Goal: Communication & Community: Ask a question

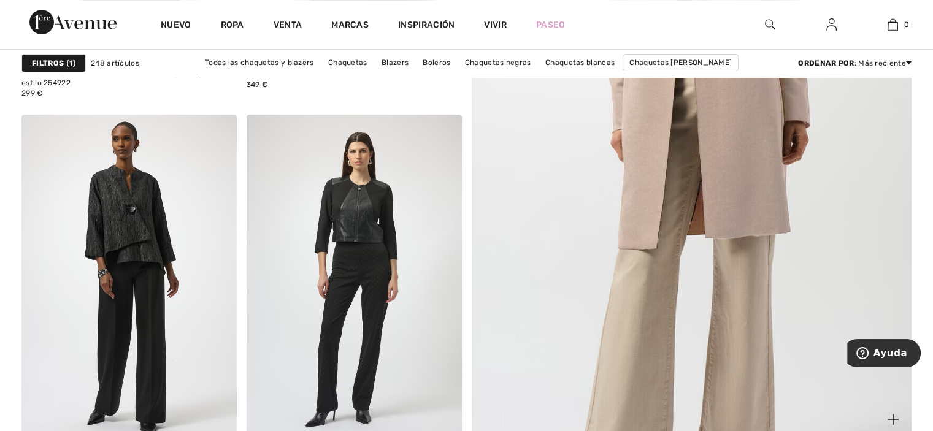
scroll to position [507, 0]
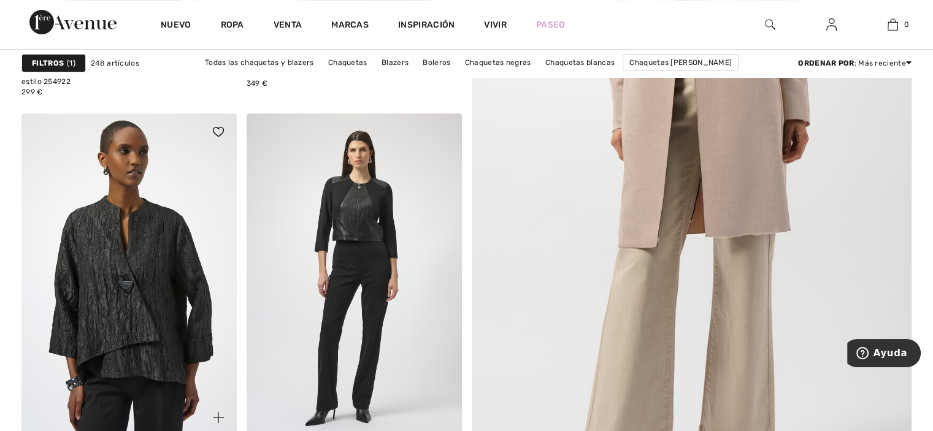
click at [158, 285] on img at bounding box center [128, 274] width 215 height 323
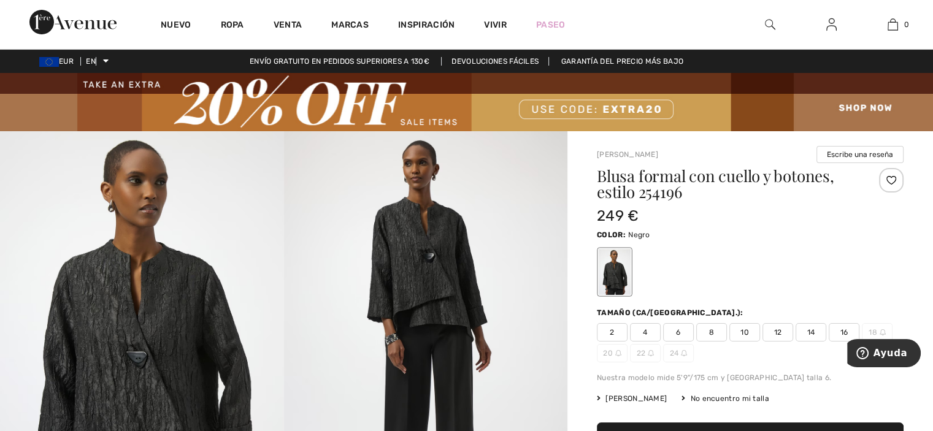
click at [851, 155] on font "Escribe una reseña" at bounding box center [860, 154] width 66 height 9
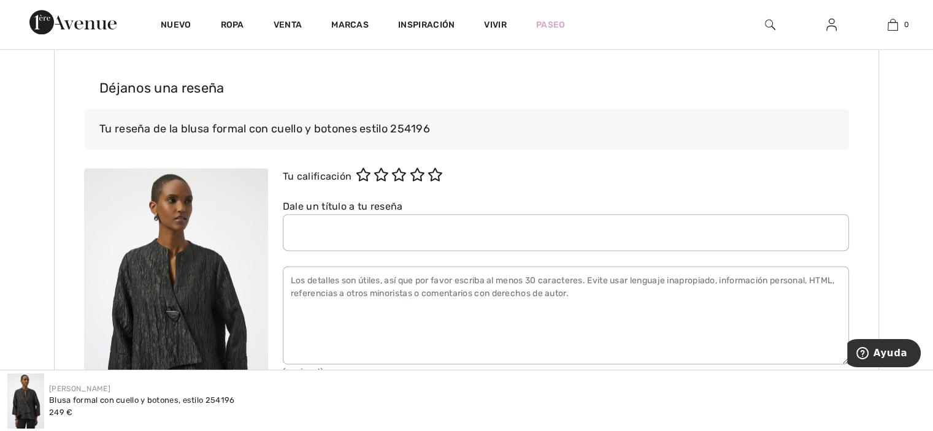
scroll to position [1708, 0]
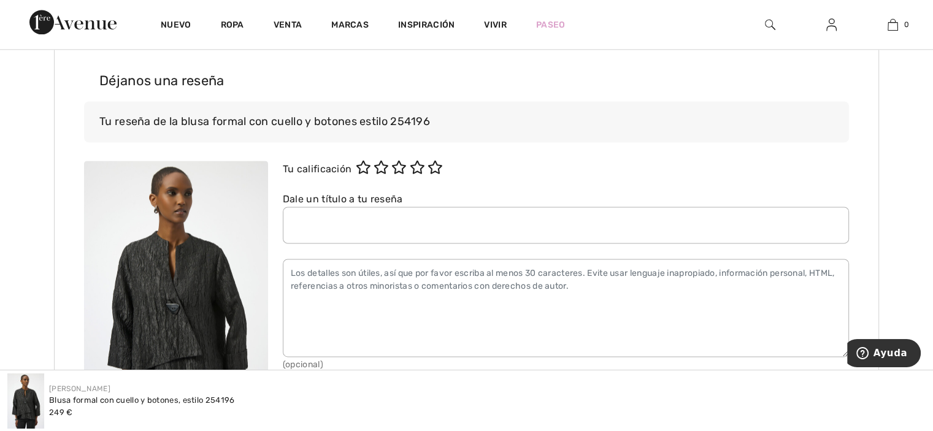
click at [851, 155] on div "Escribe una reseña Déjanos una reseña Tu reseña de la blusa formal con cuello y…" at bounding box center [466, 351] width 825 height 641
click at [368, 171] on icon at bounding box center [363, 167] width 15 height 13
click at [389, 161] on icon at bounding box center [380, 167] width 15 height 13
click at [405, 164] on icon at bounding box center [398, 167] width 15 height 13
click at [425, 163] on icon at bounding box center [417, 167] width 15 height 13
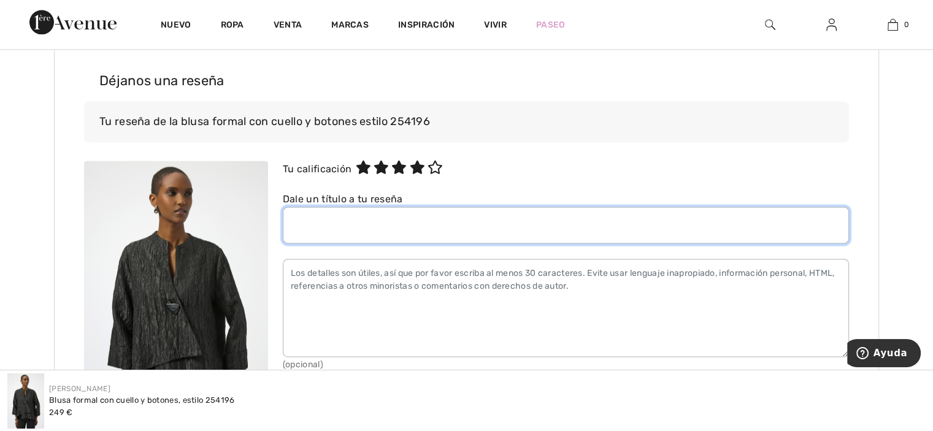
click at [312, 222] on input "text" at bounding box center [566, 225] width 566 height 37
type input "necesitaria la talla 20. espero su respuesta"
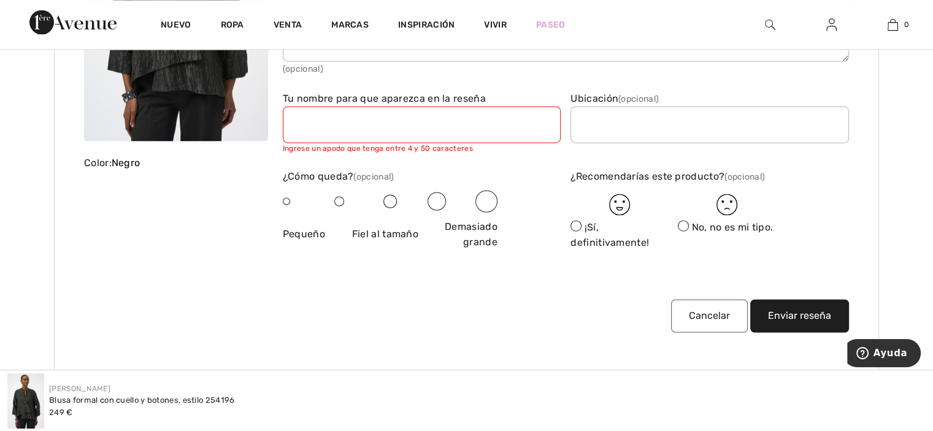
scroll to position [2011, 0]
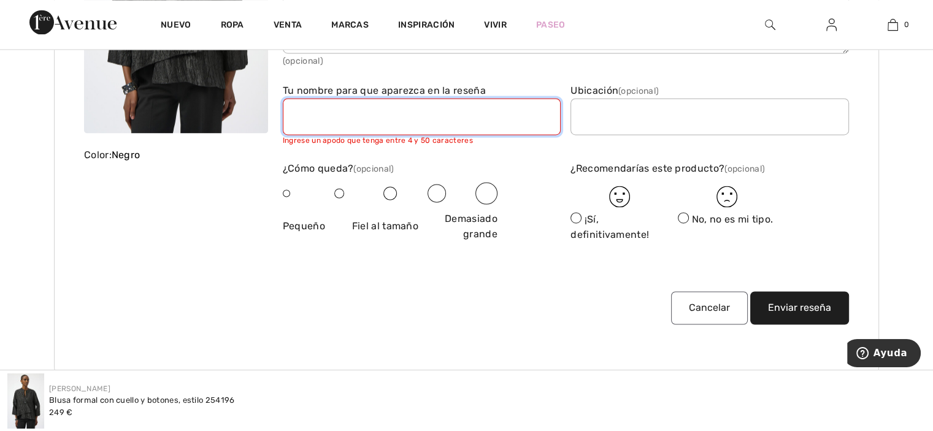
click at [311, 115] on input "text" at bounding box center [422, 116] width 278 height 37
type input "m.Rosa Tor Clotet"
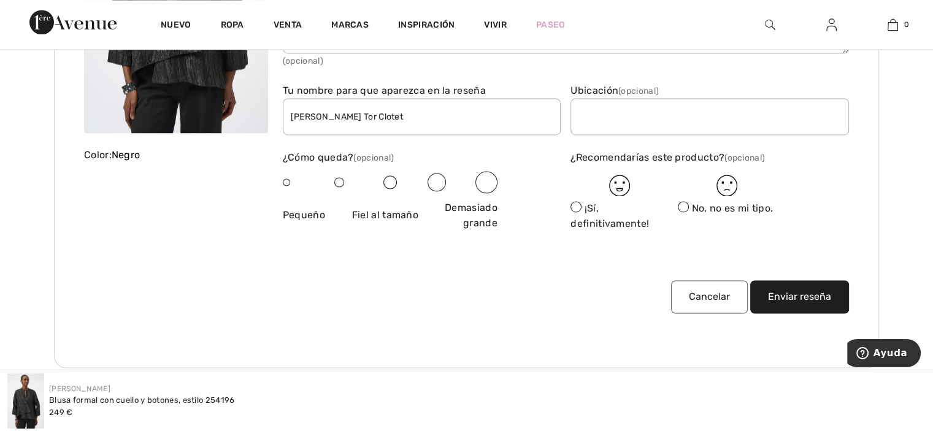
click at [288, 191] on div at bounding box center [304, 182] width 43 height 22
click at [287, 180] on span at bounding box center [286, 181] width 7 height 7
click at [575, 206] on span at bounding box center [575, 206] width 11 height 11
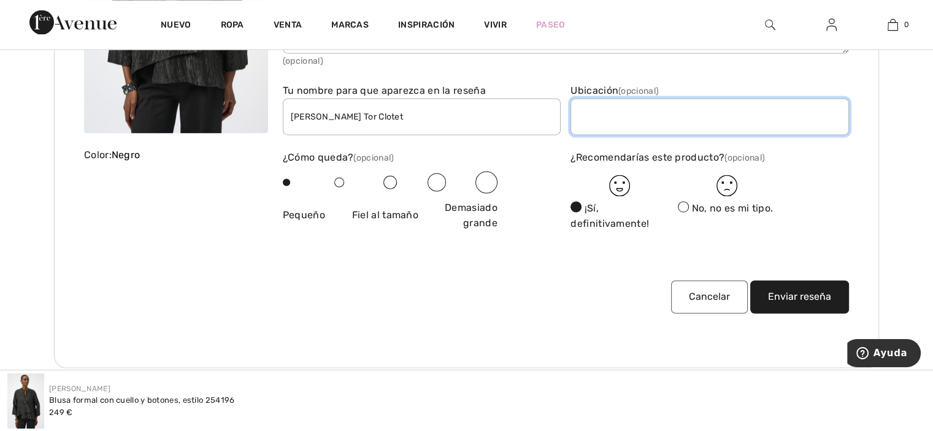
click at [614, 122] on input "text" at bounding box center [709, 116] width 278 height 37
click at [670, 115] on input "c/MONTSERRt 152 6" at bounding box center [709, 116] width 278 height 37
type input "c/MONTSERRt 152 6-3"
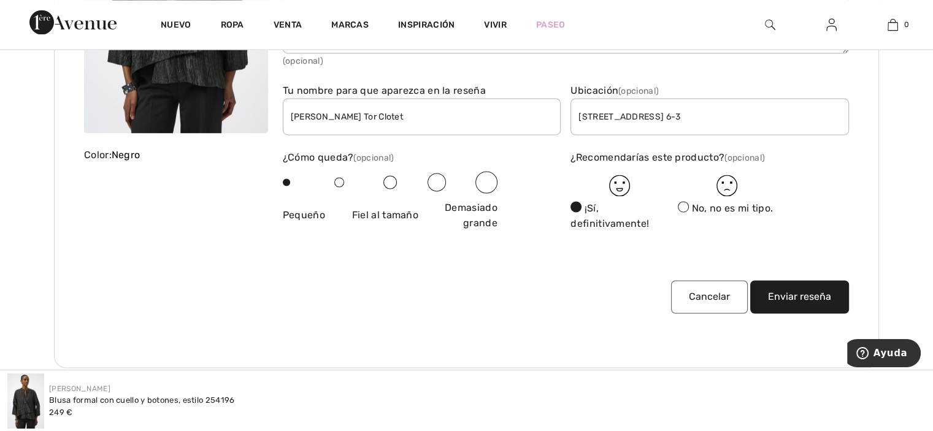
click at [824, 295] on font "Enviar reseña" at bounding box center [799, 297] width 63 height 12
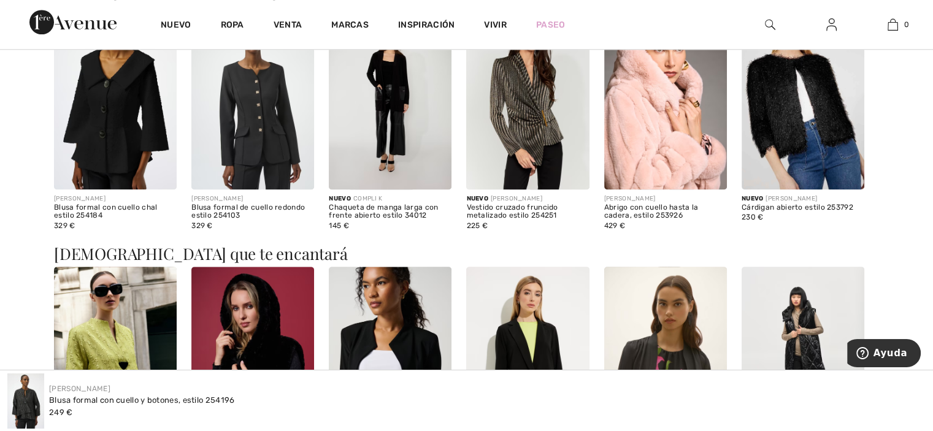
scroll to position [1190, 0]
click at [273, 139] on img at bounding box center [252, 96] width 123 height 184
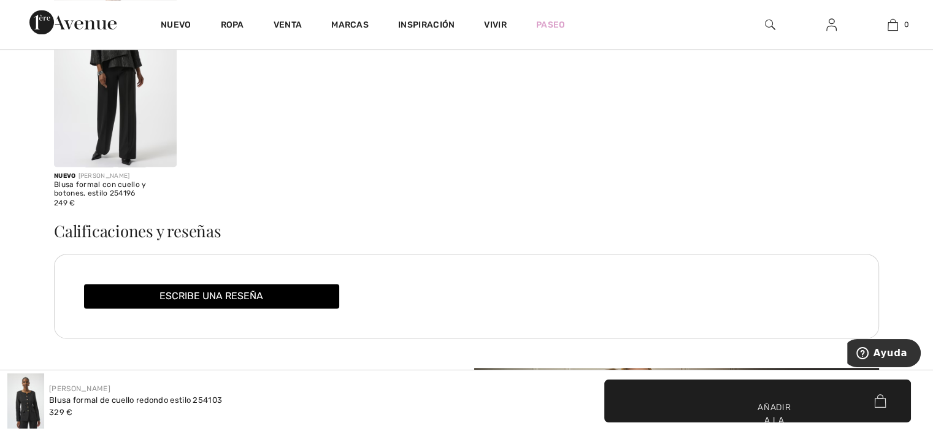
scroll to position [1658, 0]
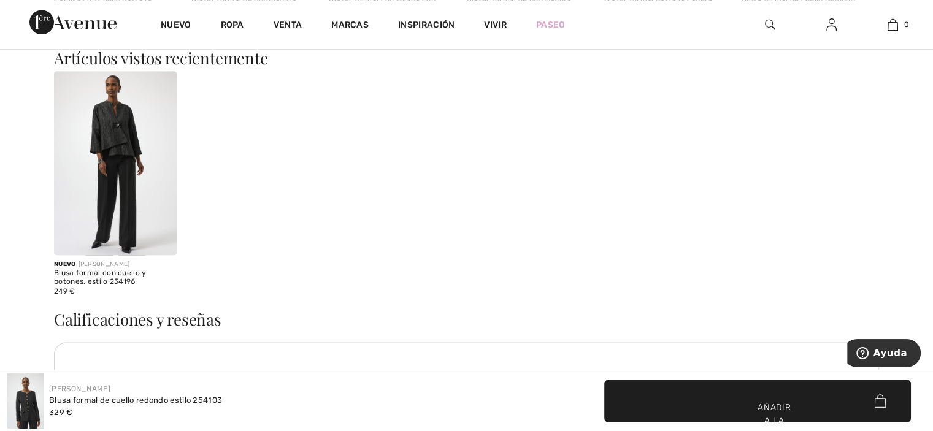
click at [109, 128] on img at bounding box center [115, 163] width 123 height 184
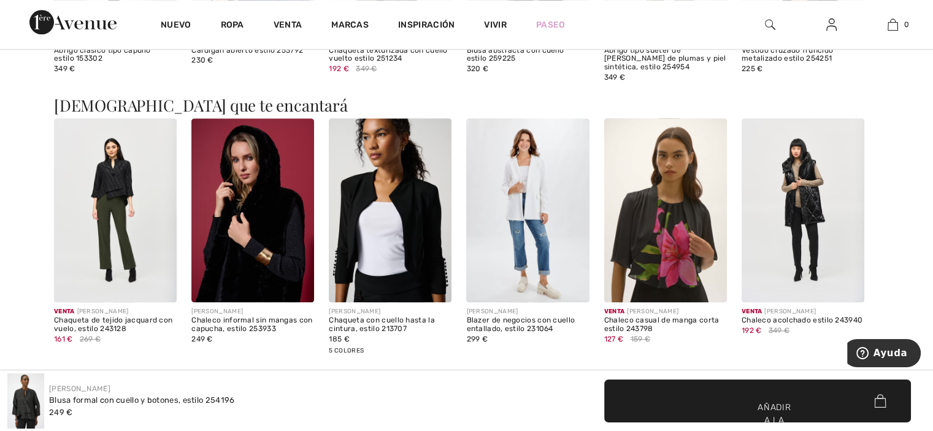
scroll to position [1357, 0]
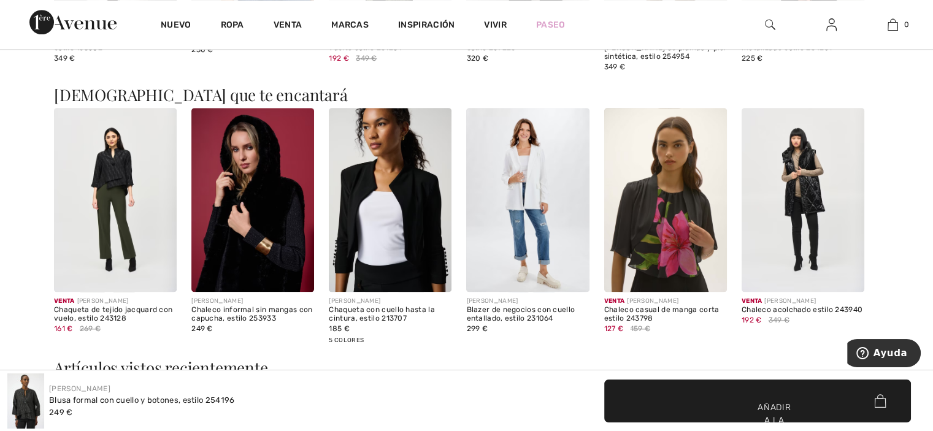
click at [115, 166] on img at bounding box center [115, 200] width 123 height 184
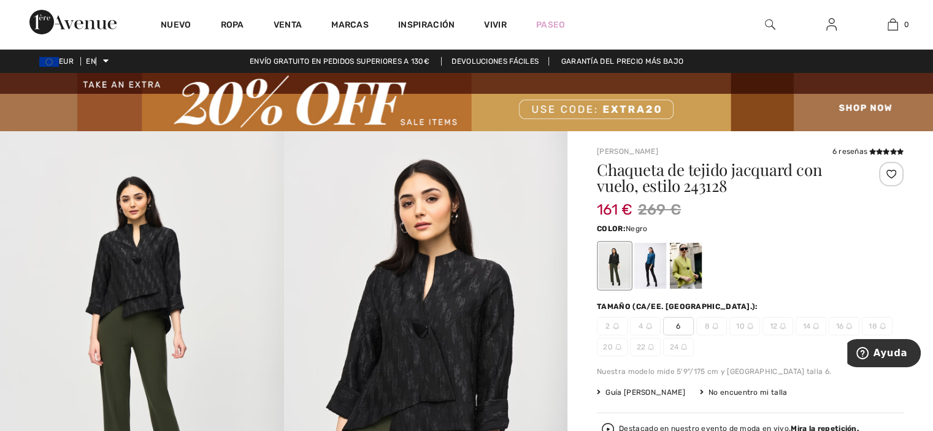
click at [768, 21] on img at bounding box center [770, 24] width 10 height 15
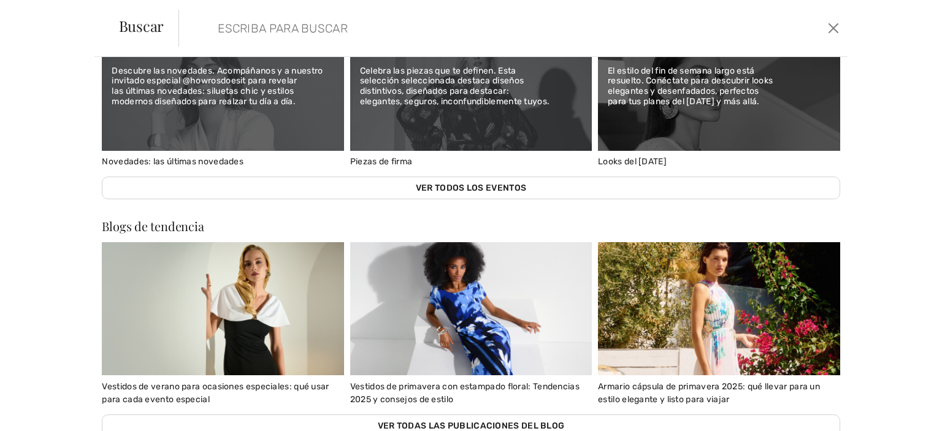
scroll to position [606, 0]
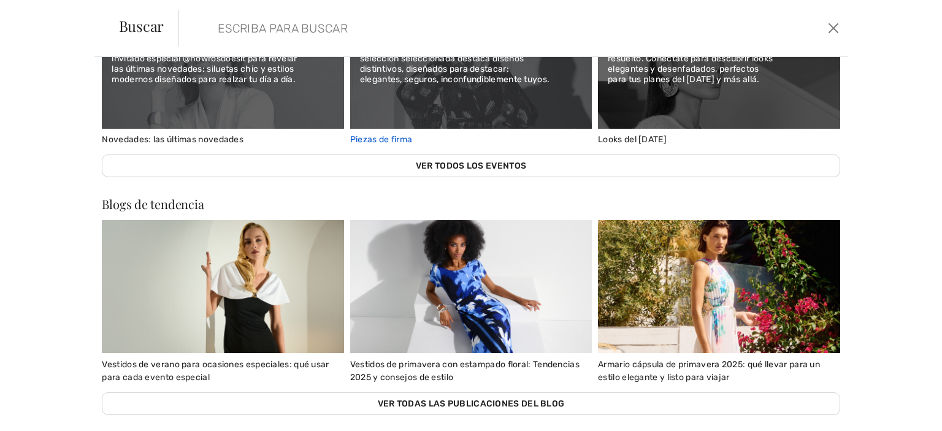
click at [576, 71] on p "Celebra las piezas que te definen. Esta selección seleccionada destaca diseños …" at bounding box center [471, 64] width 222 height 41
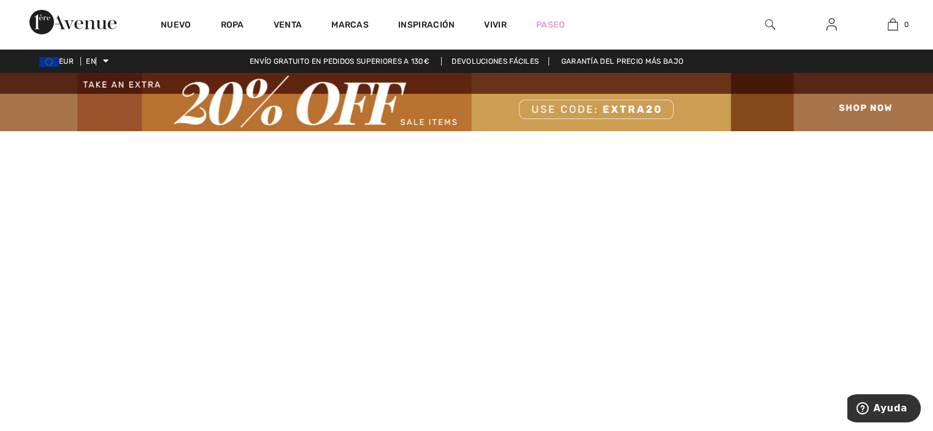
click at [428, 124] on img at bounding box center [466, 102] width 933 height 58
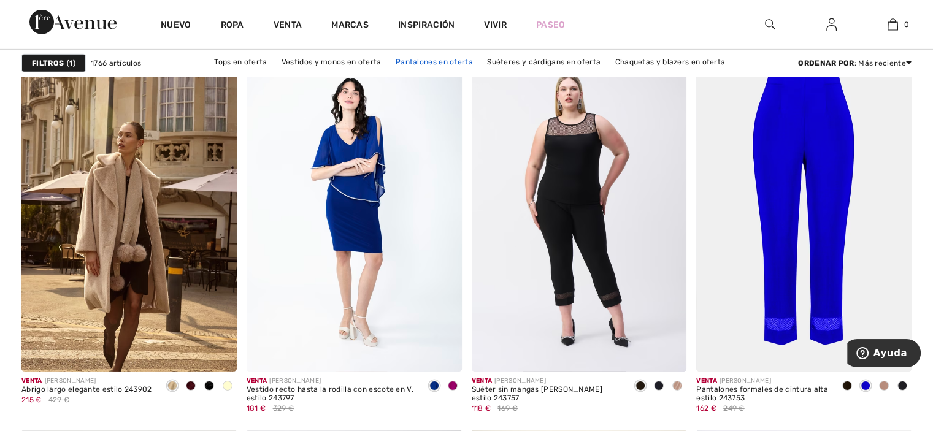
scroll to position [3960, 0]
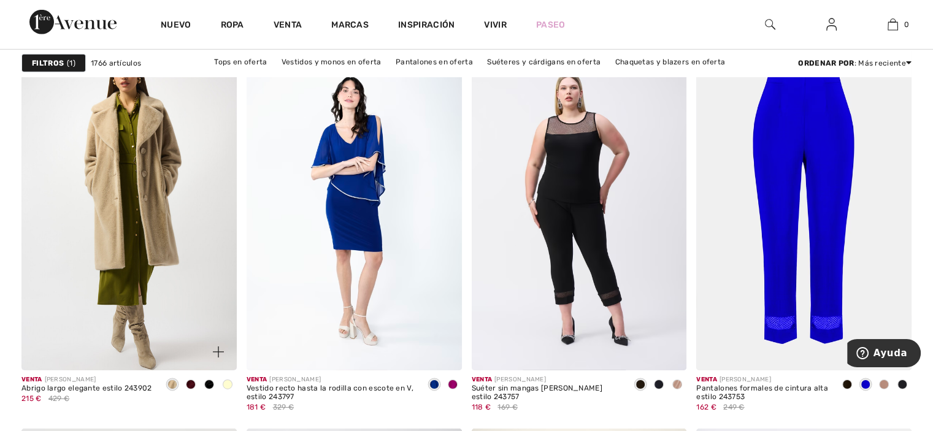
click at [137, 174] on img at bounding box center [128, 209] width 215 height 323
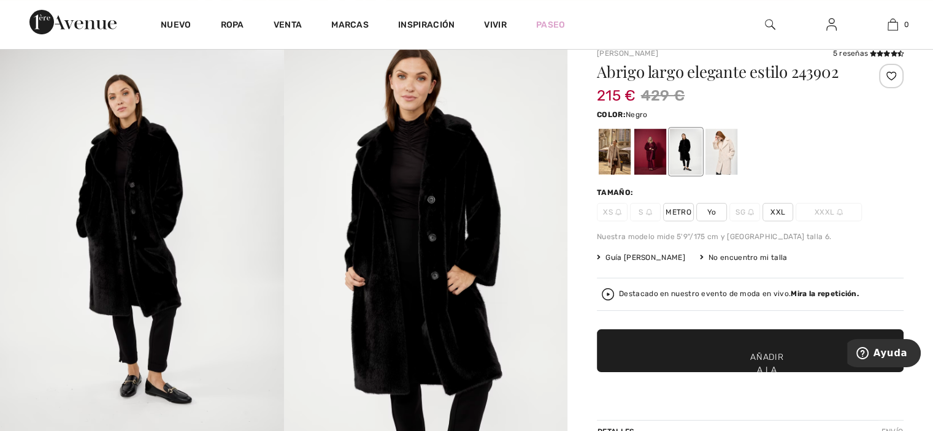
scroll to position [102, 0]
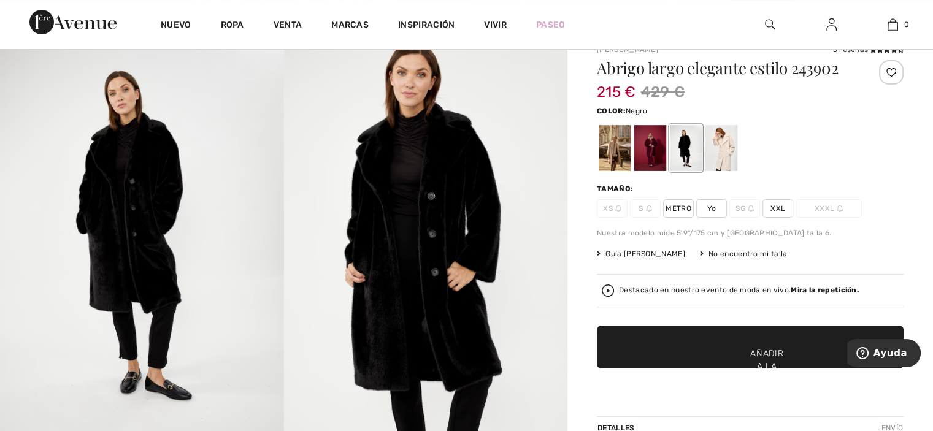
click at [147, 198] on img at bounding box center [142, 242] width 284 height 426
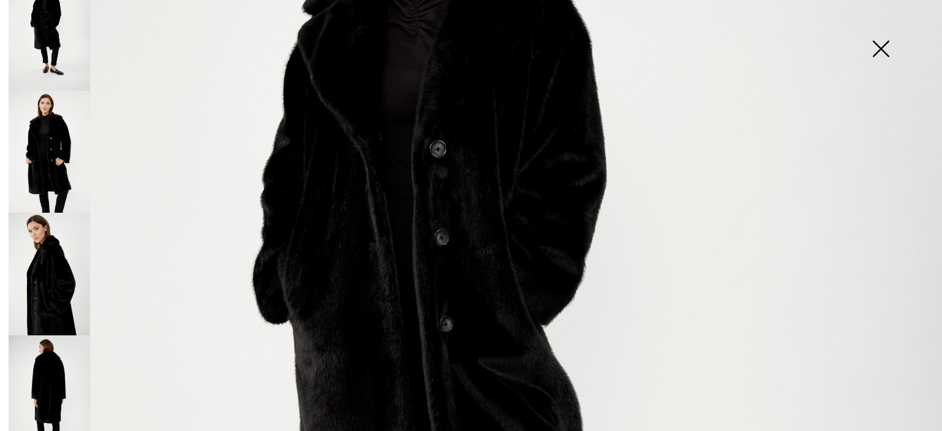
scroll to position [40, 0]
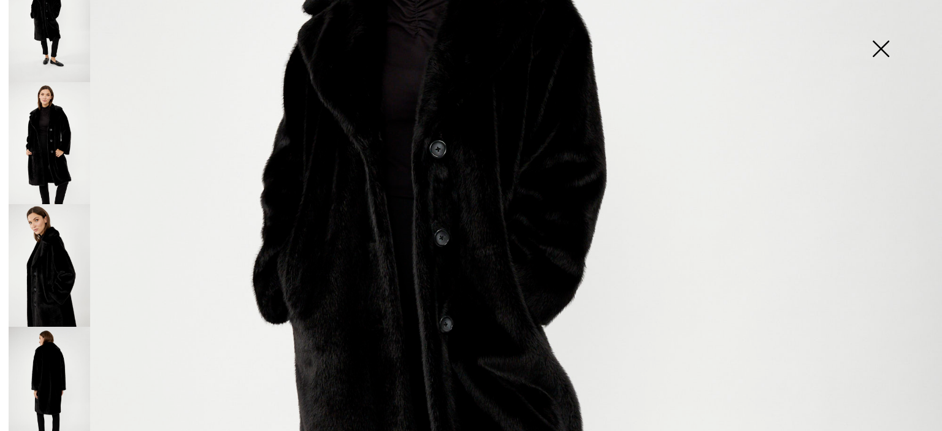
click at [44, 355] on img at bounding box center [50, 388] width 82 height 123
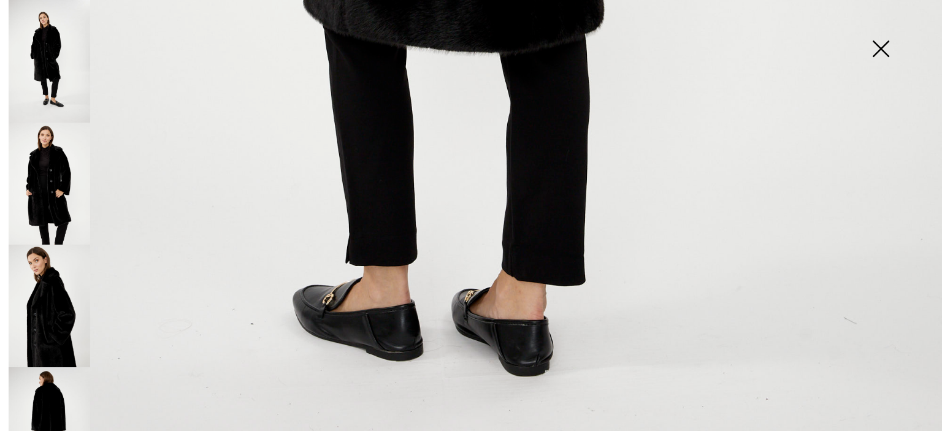
scroll to position [968, 0]
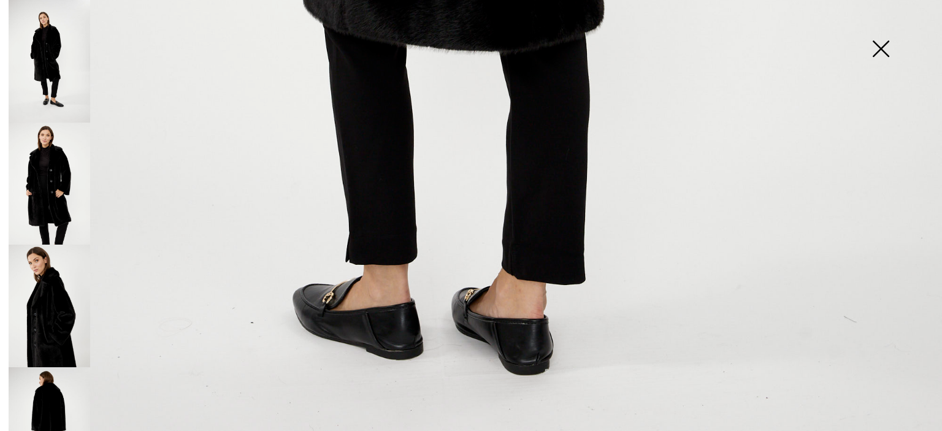
click at [879, 44] on img at bounding box center [880, 49] width 61 height 63
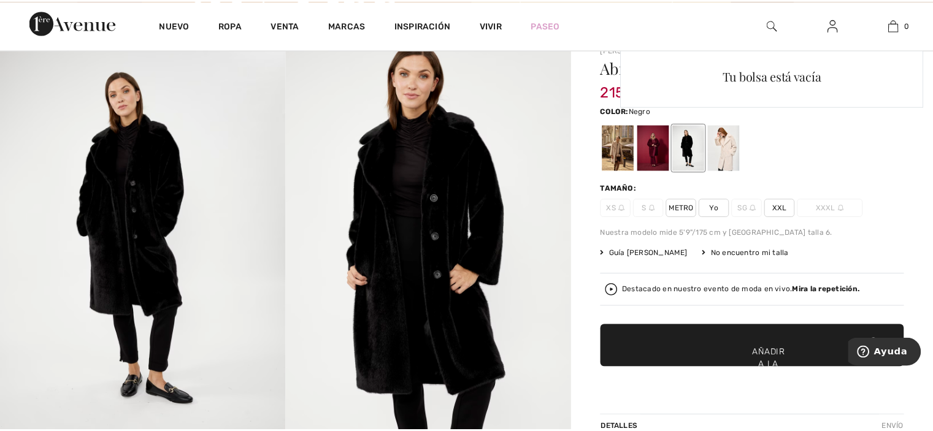
scroll to position [954, 0]
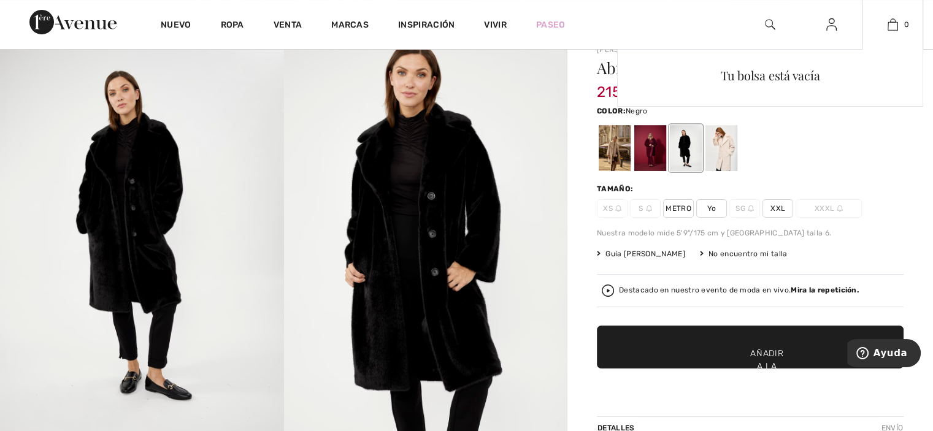
click at [725, 144] on div "Tu bolsa está vacía" at bounding box center [770, 158] width 306 height 218
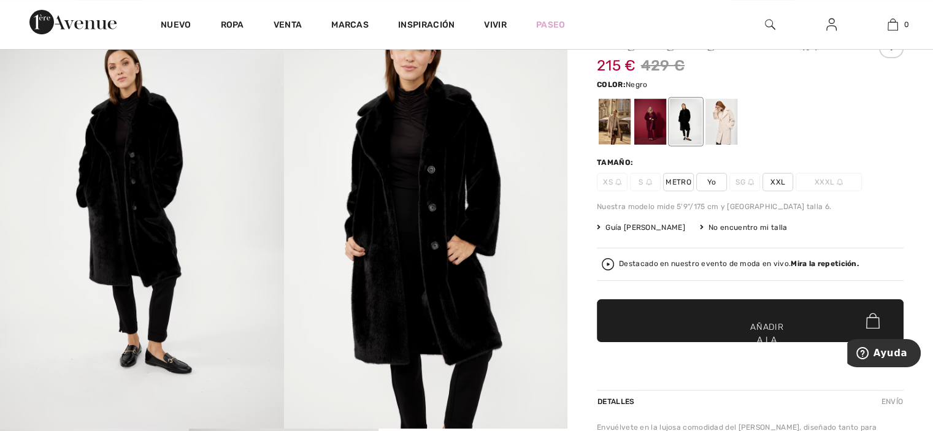
scroll to position [0, 0]
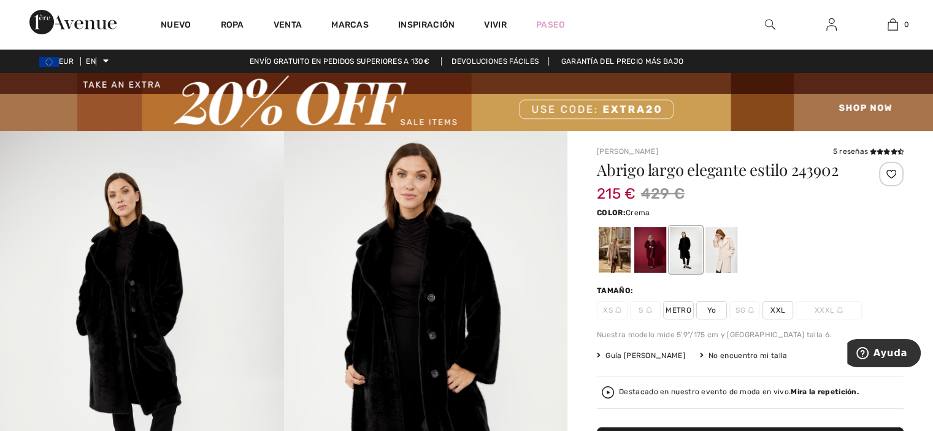
click at [719, 255] on div at bounding box center [721, 250] width 32 height 46
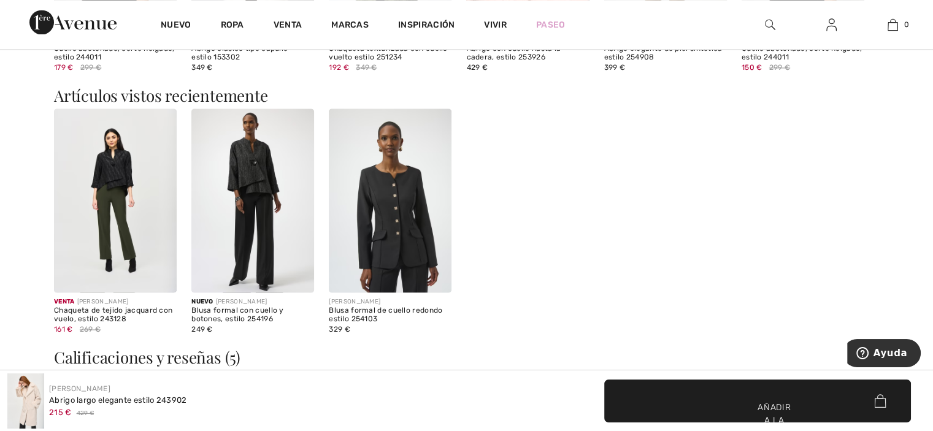
scroll to position [1854, 0]
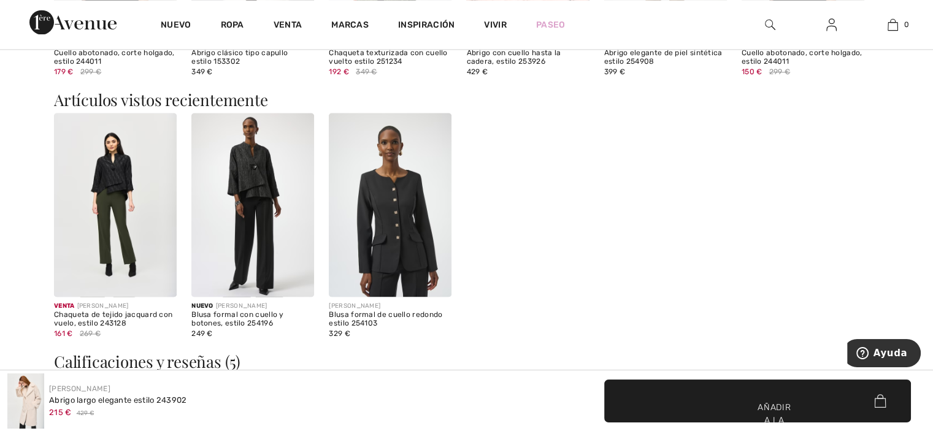
click at [103, 167] on img at bounding box center [115, 205] width 123 height 184
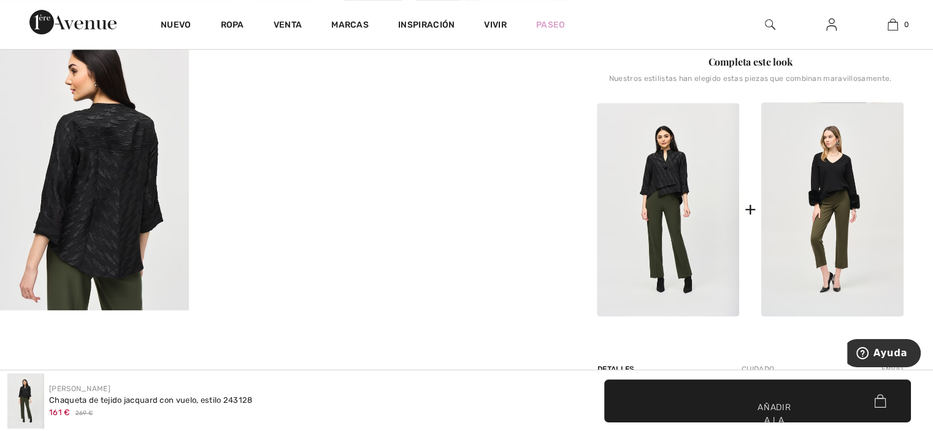
scroll to position [538, 0]
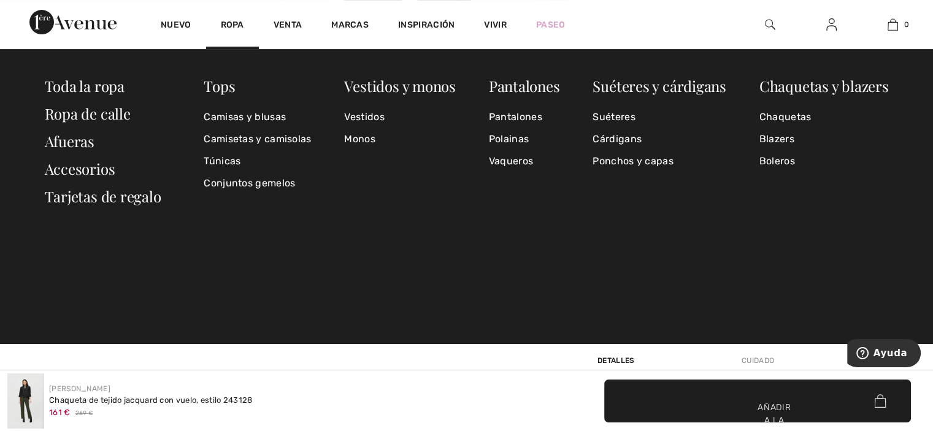
click at [304, 258] on div "Tops Camisas y blusas Camisetas y camisolas Túnicas Conjuntos gemelos Vestidos …" at bounding box center [466, 196] width 933 height 294
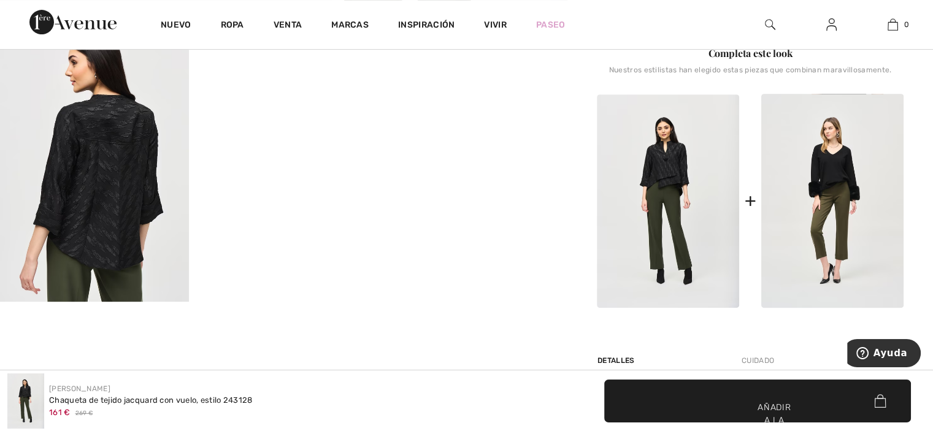
click at [72, 372] on div "José Ribkoff Chaqueta de tejido jacquard con vuelo, estilo 243128 161 € 269 ​​€…" at bounding box center [466, 400] width 933 height 61
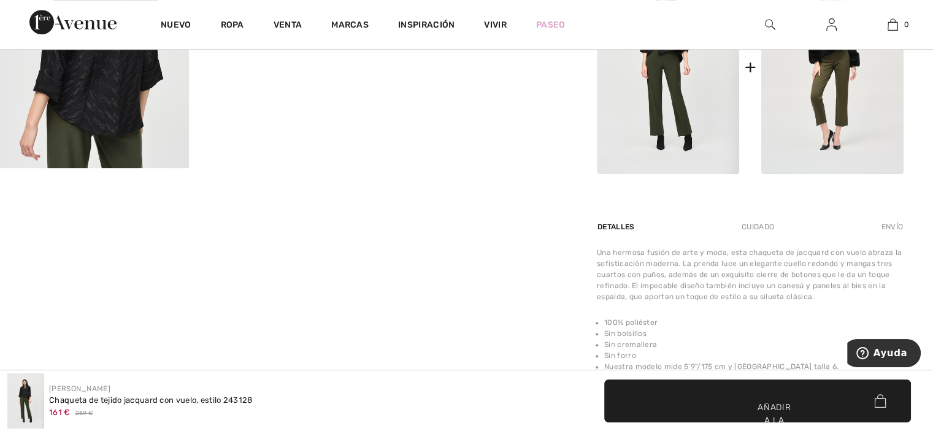
scroll to position [672, 0]
click at [71, 392] on font "[PERSON_NAME]" at bounding box center [79, 389] width 61 height 9
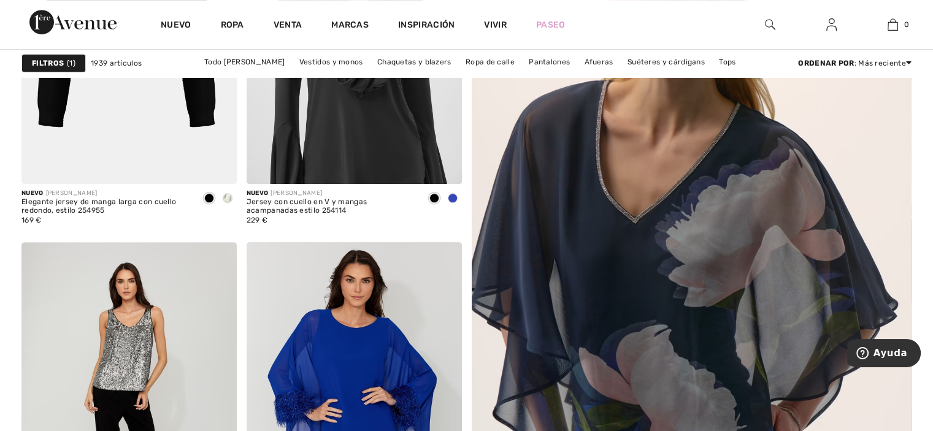
click at [21, 410] on img at bounding box center [128, 403] width 215 height 323
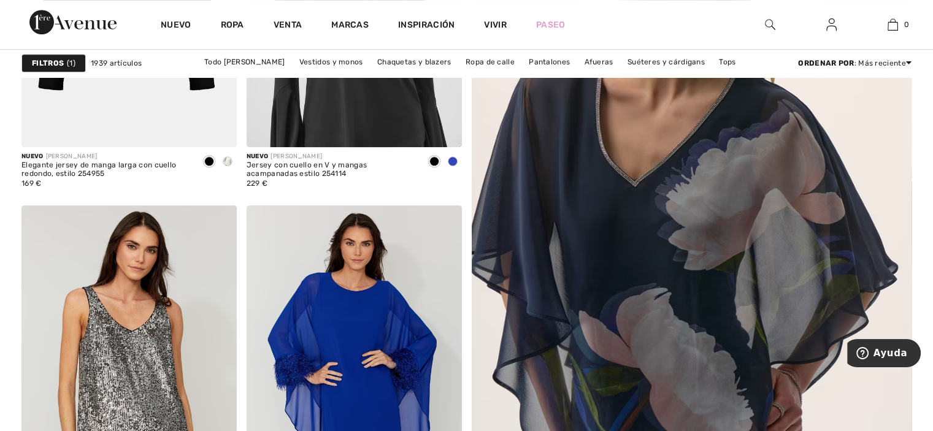
scroll to position [682, 0]
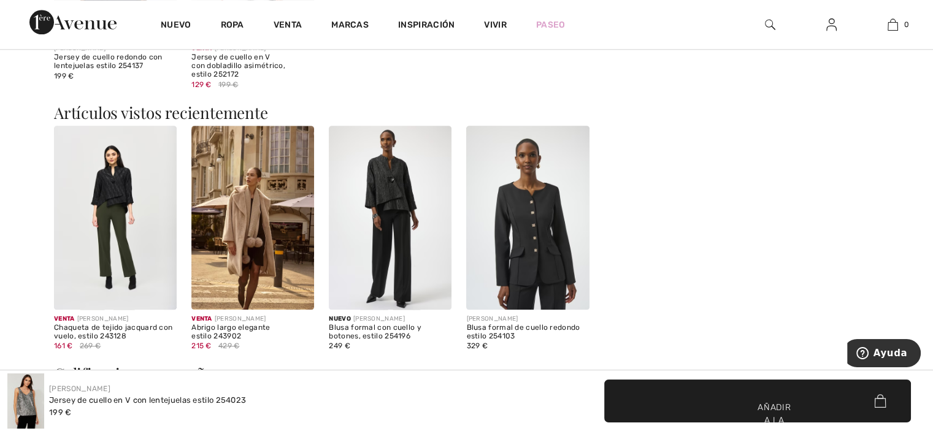
scroll to position [1282, 0]
click at [103, 183] on img at bounding box center [115, 218] width 123 height 184
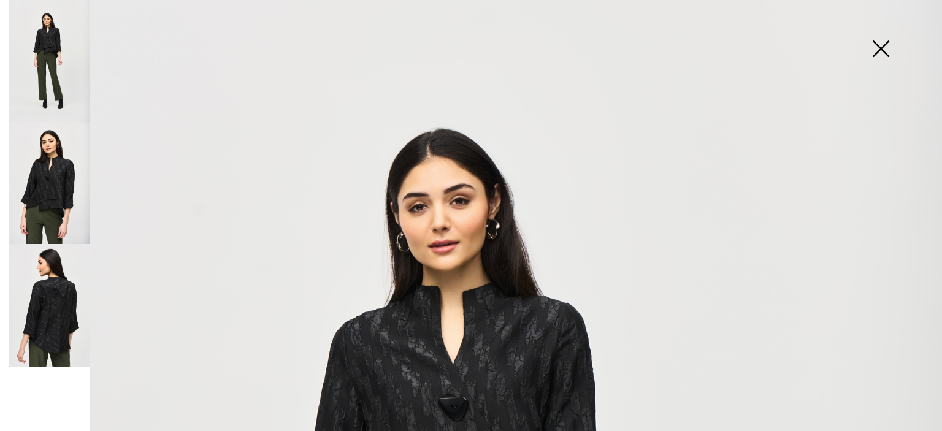
scroll to position [19, 0]
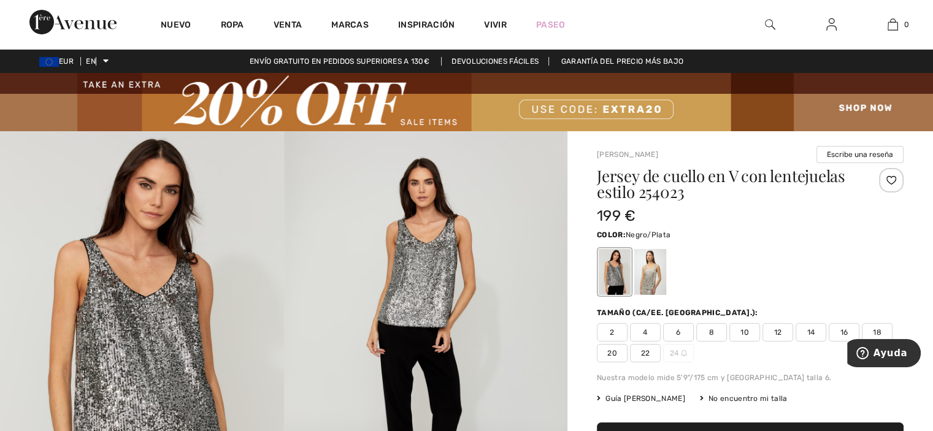
scroll to position [4, 0]
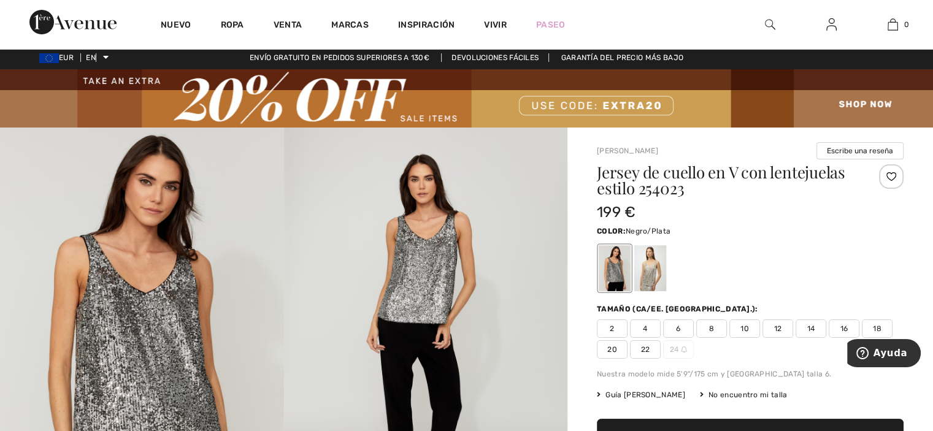
click at [616, 263] on div at bounding box center [615, 268] width 32 height 46
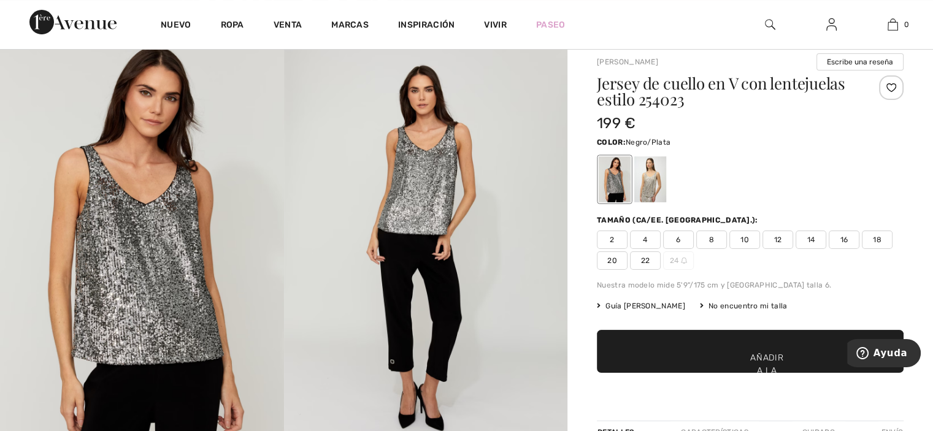
scroll to position [93, 0]
click at [650, 192] on div at bounding box center [650, 179] width 32 height 46
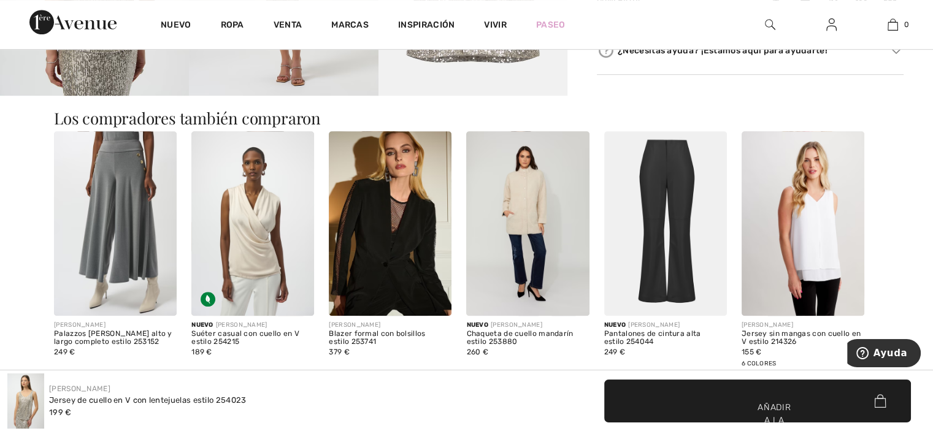
scroll to position [745, 0]
click at [420, 245] on img at bounding box center [390, 223] width 123 height 184
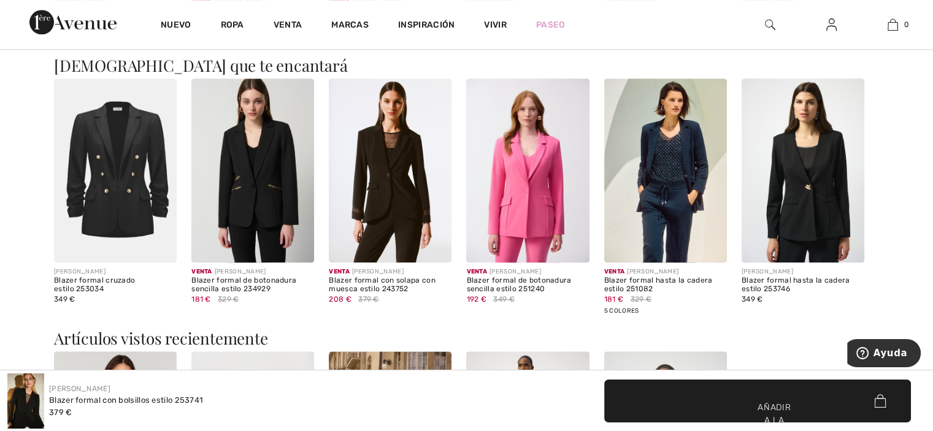
scroll to position [1528, 0]
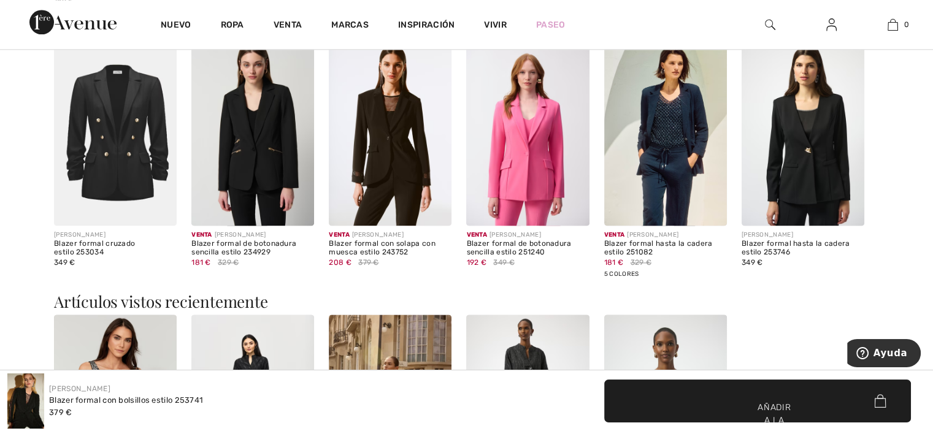
click at [806, 151] on img at bounding box center [802, 134] width 123 height 184
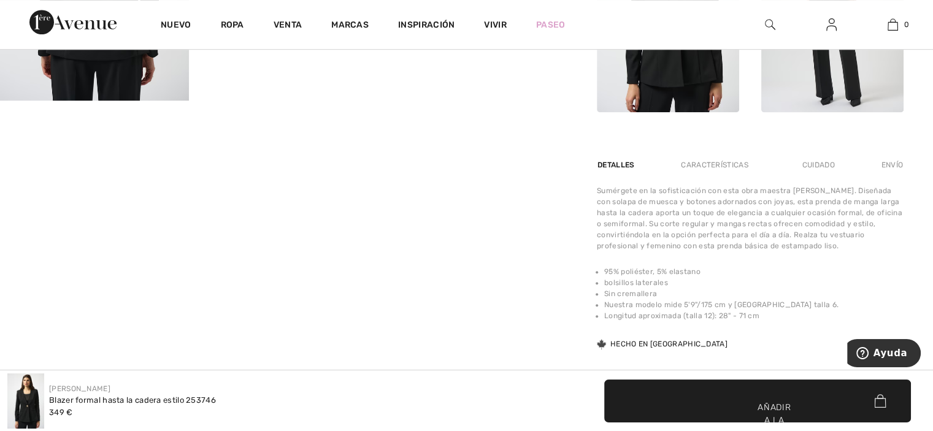
scroll to position [763, 0]
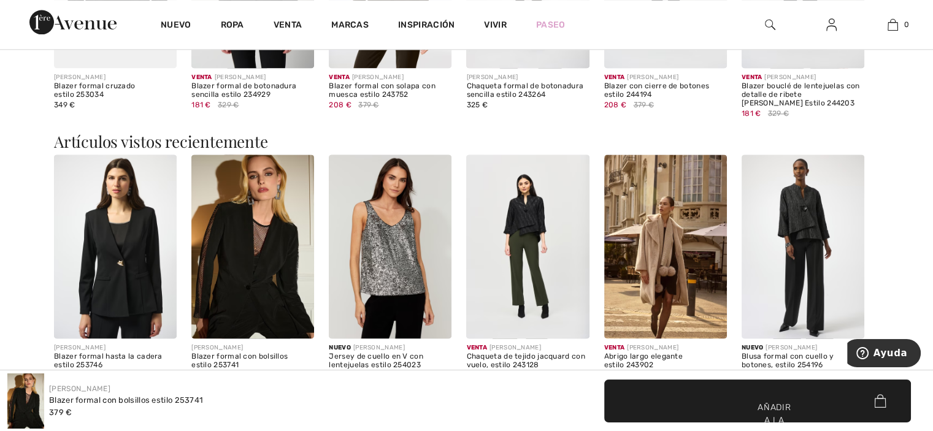
scroll to position [1686, 0]
click at [800, 231] on img at bounding box center [802, 246] width 123 height 184
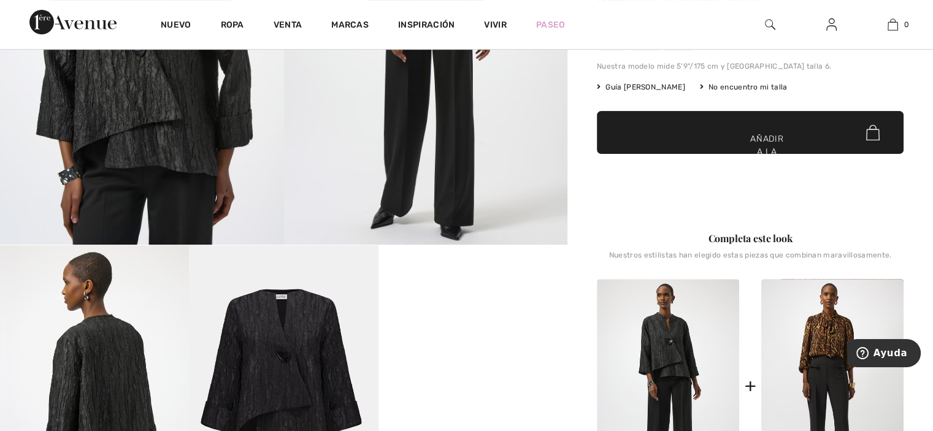
scroll to position [313, 0]
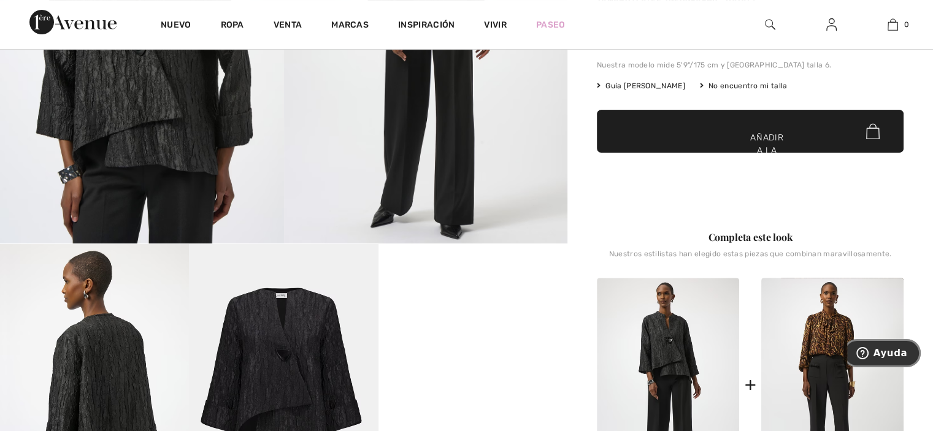
click at [895, 352] on font "Ayuda" at bounding box center [890, 353] width 34 height 11
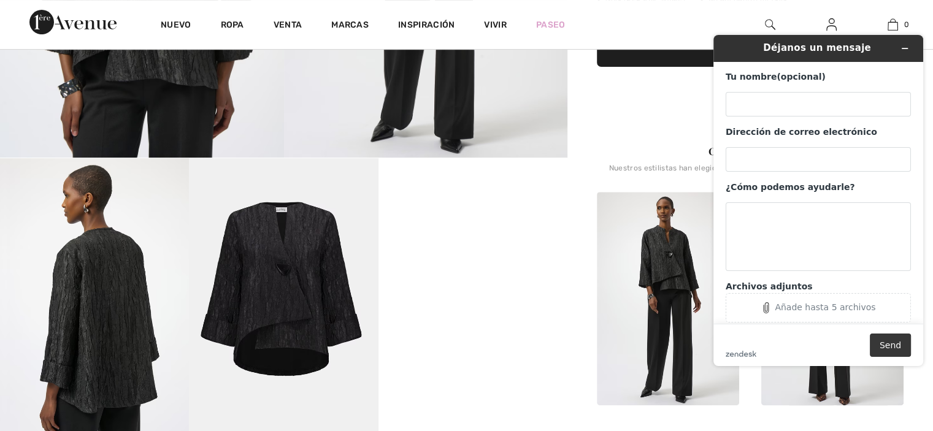
scroll to position [401, 0]
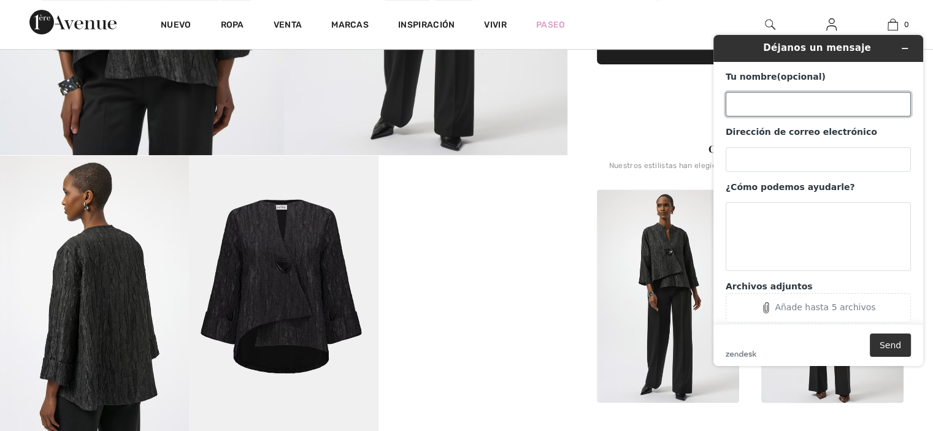
click at [744, 103] on input "Tu nombre (opcional)" at bounding box center [817, 104] width 185 height 25
type input "m-rosa tor"
click at [781, 158] on input "Dirección de correo electrónico" at bounding box center [817, 159] width 185 height 25
type input "mrosator@yahoo.es"
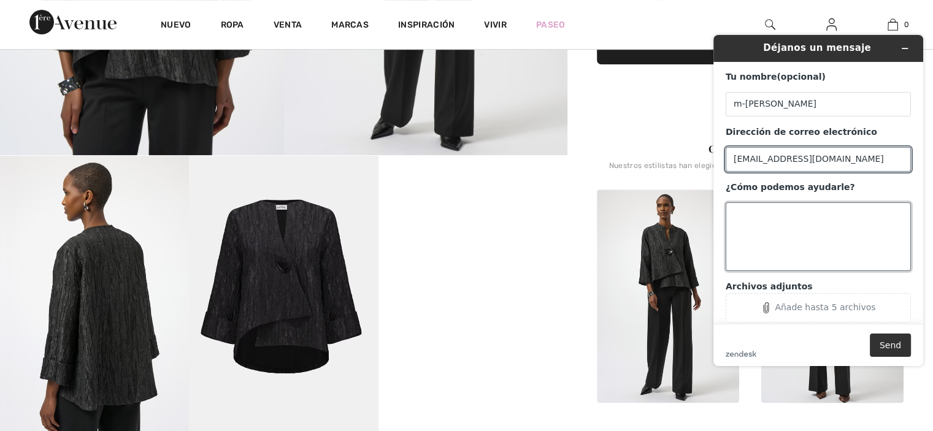
click at [739, 222] on textarea "¿Cómo podemos ayudarle?" at bounding box center [817, 236] width 185 height 69
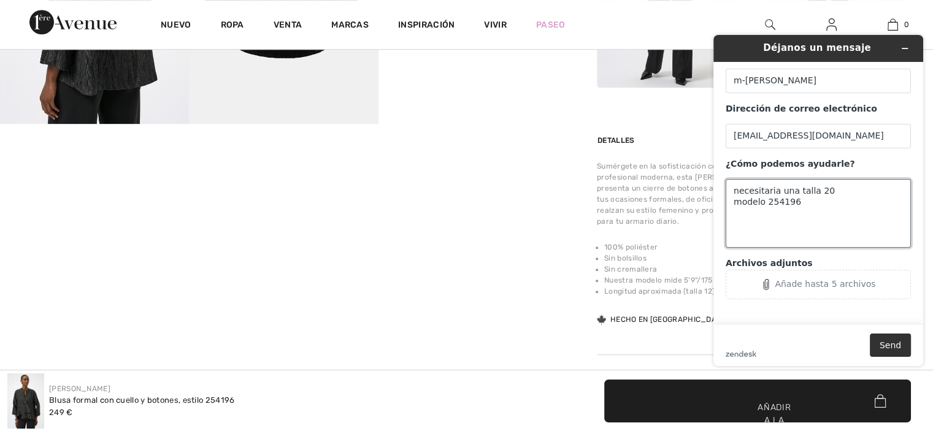
scroll to position [701, 0]
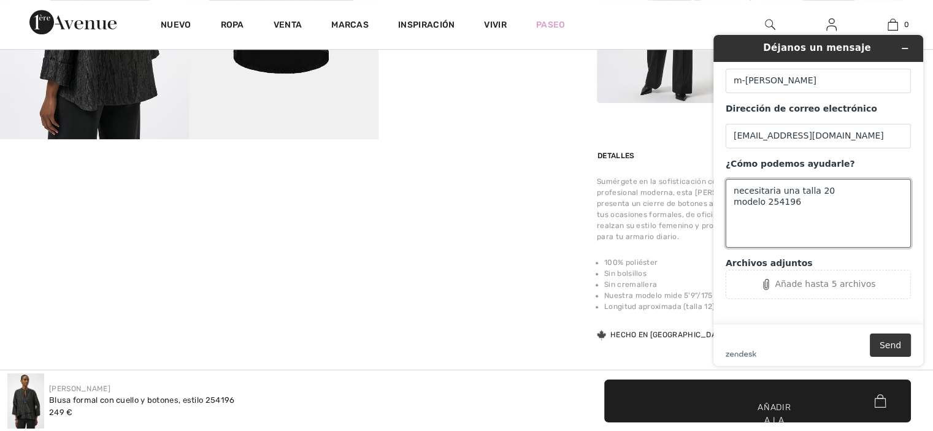
type textarea "necesitaria una talla 20 modelo 254196"
click at [900, 343] on button "Send" at bounding box center [890, 345] width 41 height 23
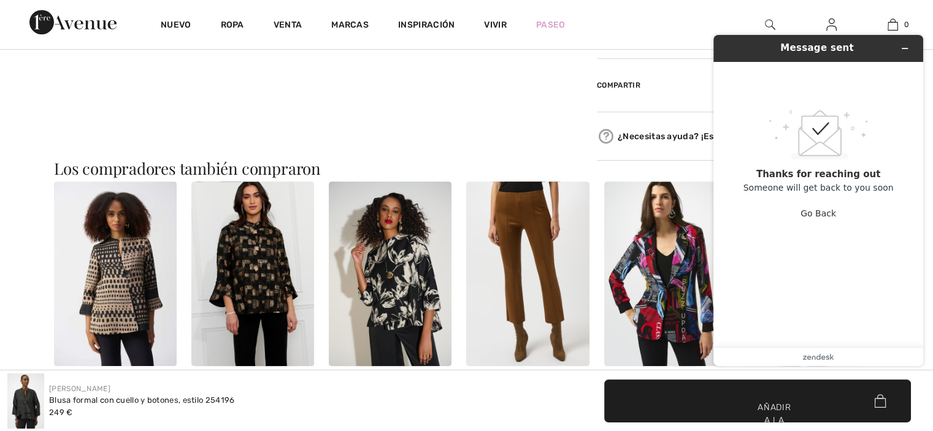
scroll to position [1050, 0]
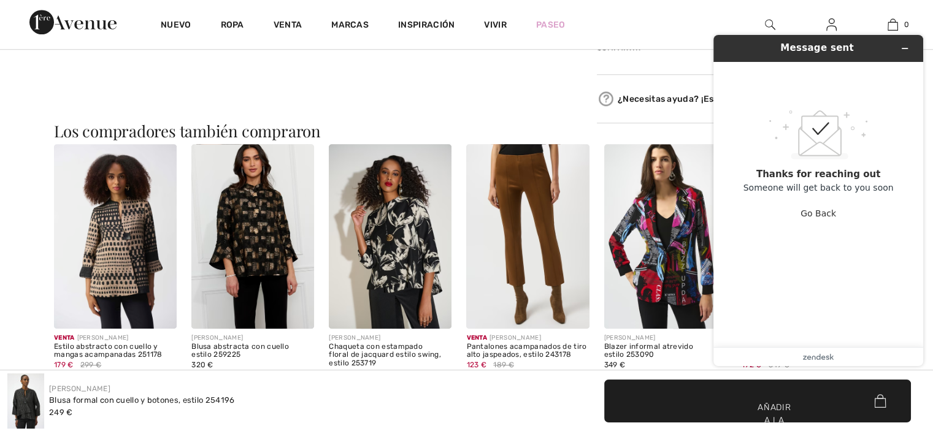
click at [120, 259] on img at bounding box center [115, 236] width 123 height 184
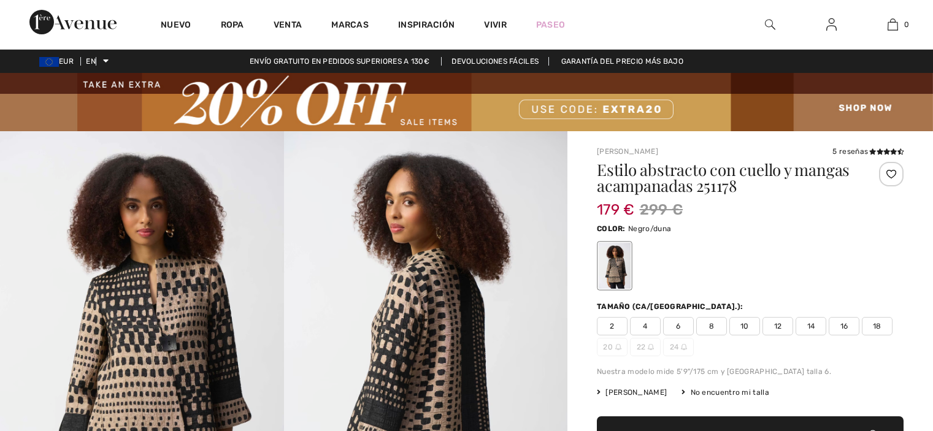
scroll to position [191, 0]
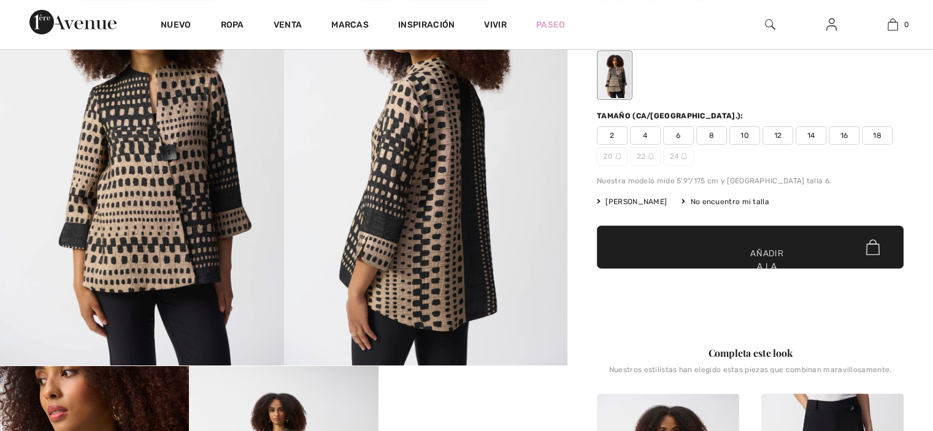
drag, startPoint x: 0, startPoint y: 0, endPoint x: 31, endPoint y: 365, distance: 366.2
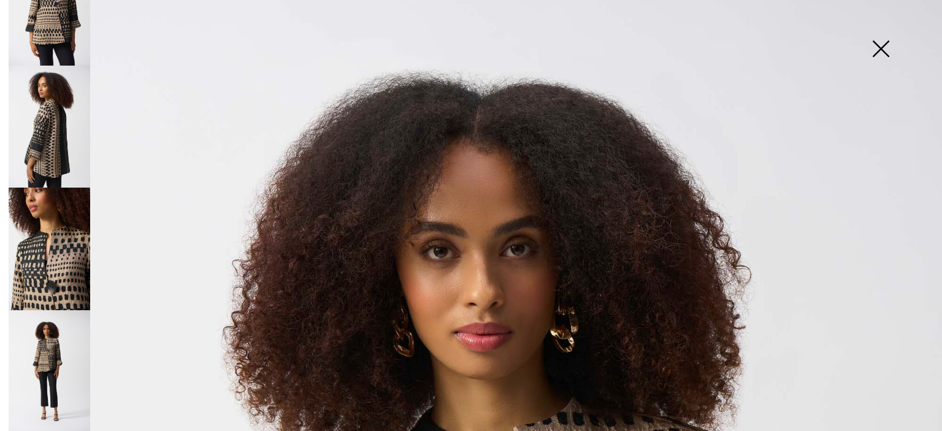
scroll to position [0, 0]
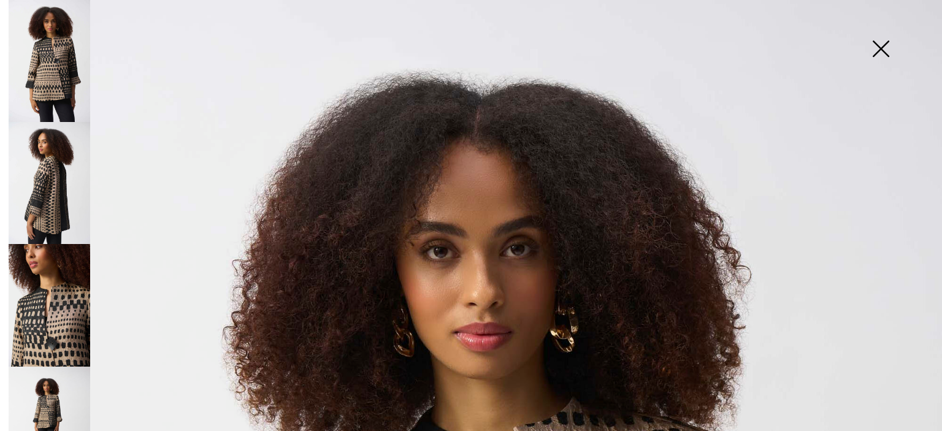
click at [881, 47] on img at bounding box center [880, 49] width 61 height 63
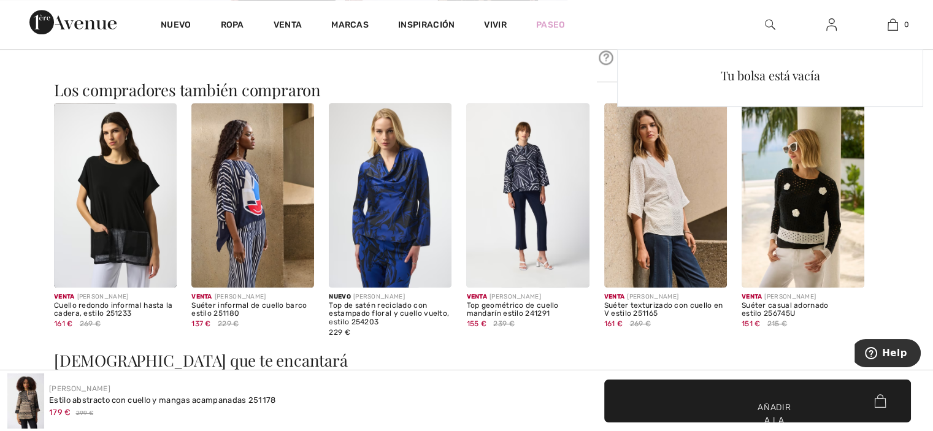
scroll to position [1101, 0]
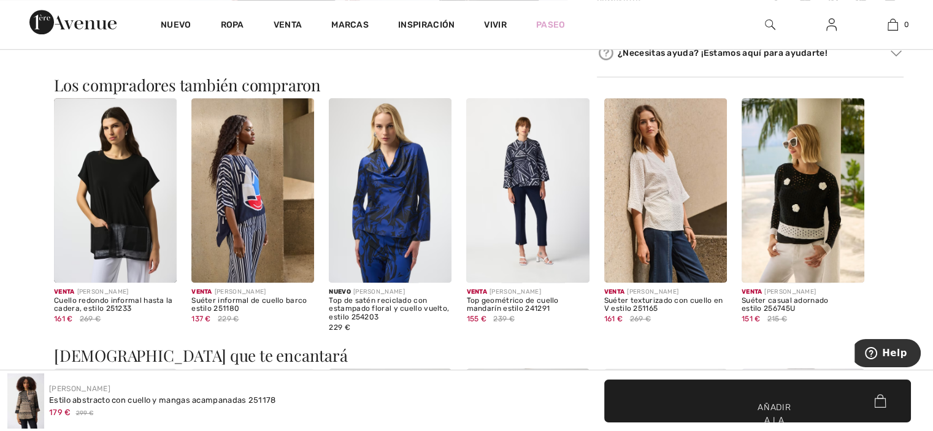
click at [532, 168] on img at bounding box center [527, 190] width 123 height 184
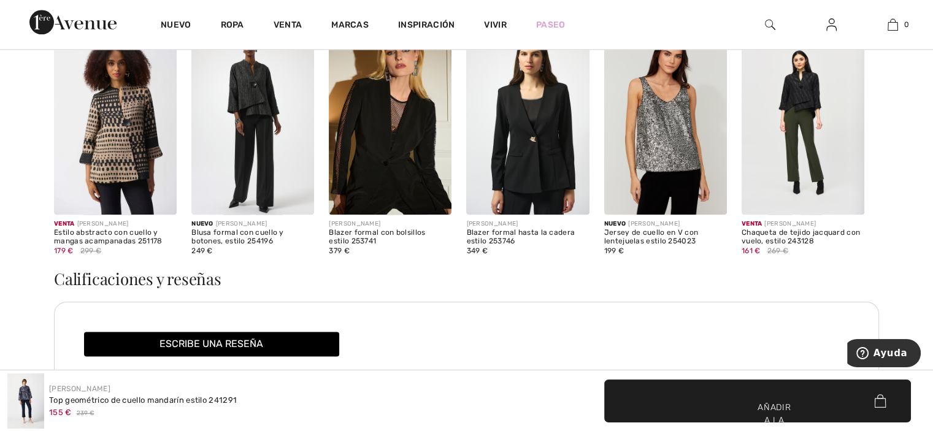
scroll to position [1425, 0]
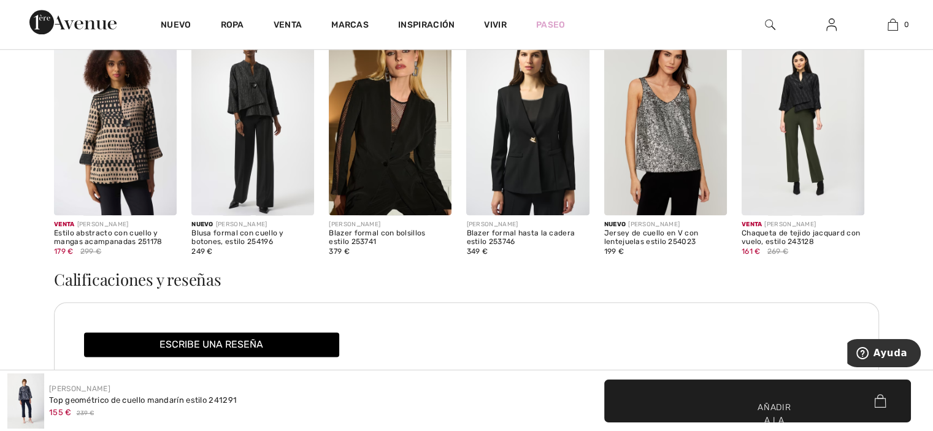
click at [810, 91] on img at bounding box center [802, 123] width 123 height 184
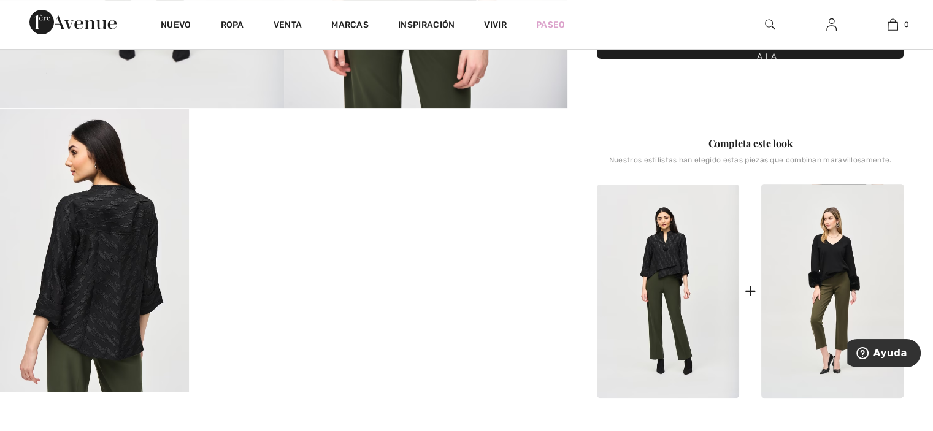
scroll to position [457, 0]
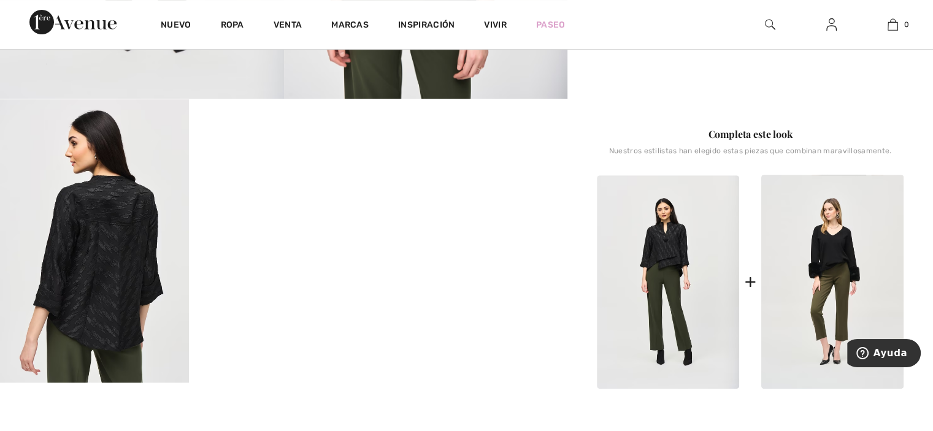
click at [758, 145] on div "Completa este look Nuestros estilistas han elegido estas piezas que combinan ma…" at bounding box center [750, 259] width 307 height 264
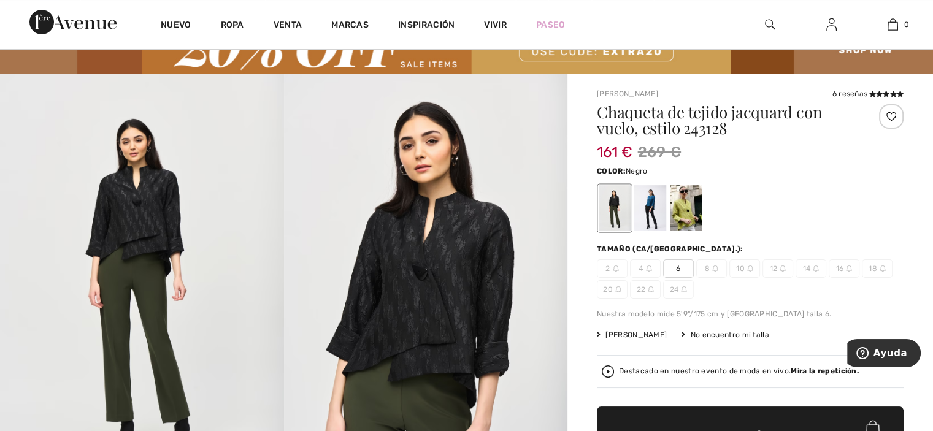
scroll to position [0, 0]
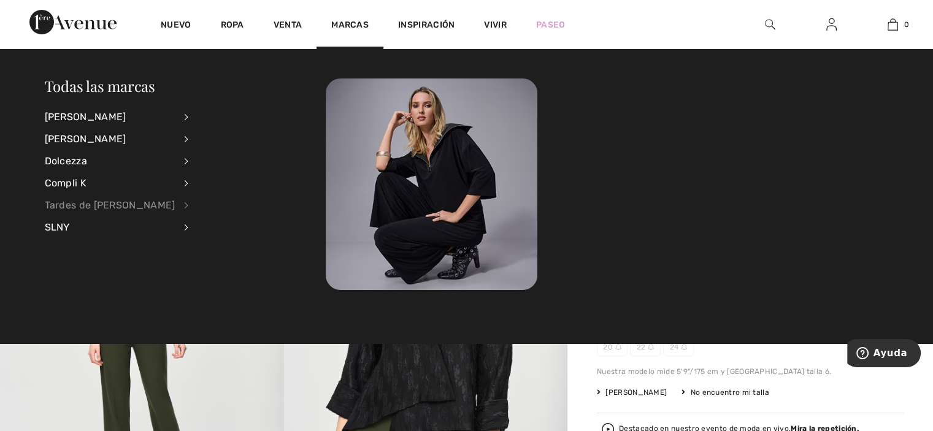
click at [88, 205] on font "Tardes de [PERSON_NAME]" at bounding box center [110, 205] width 131 height 12
click at [204, 157] on font "Chaquetas y blazers" at bounding box center [248, 156] width 88 height 10
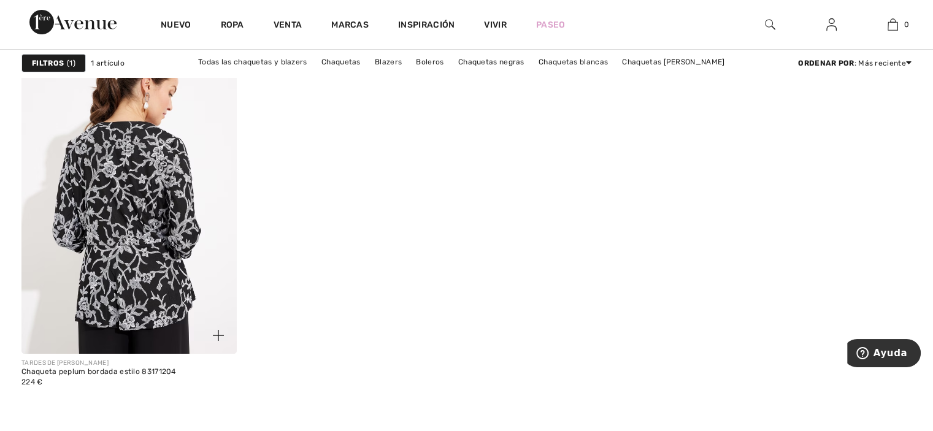
scroll to position [205, 0]
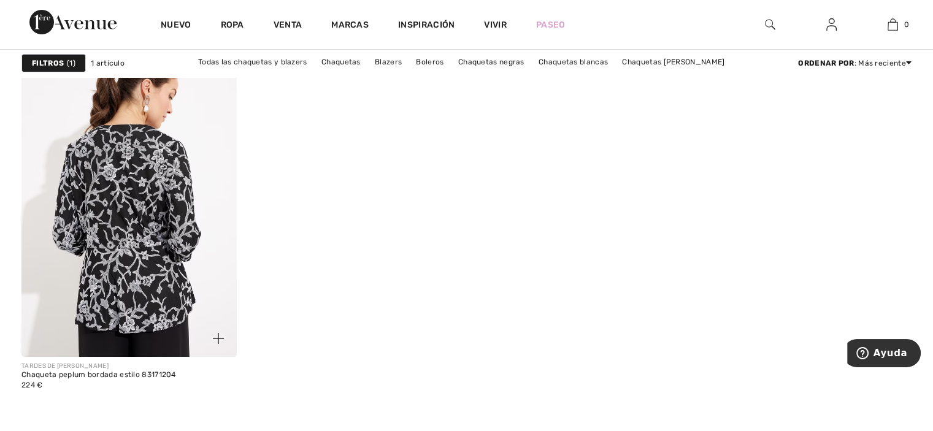
click at [126, 166] on img at bounding box center [128, 195] width 215 height 323
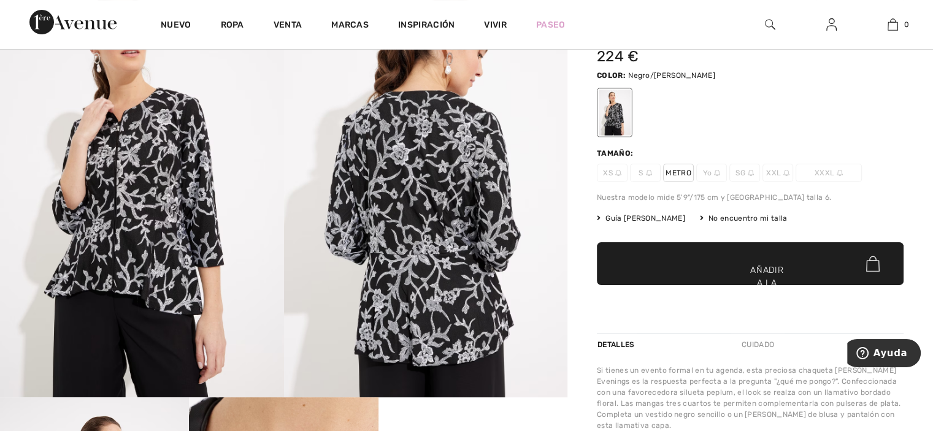
click at [66, 196] on img at bounding box center [142, 185] width 284 height 426
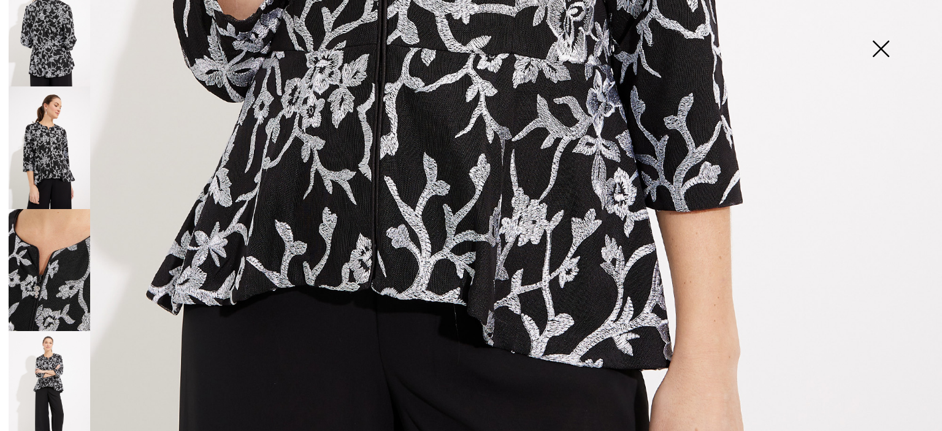
scroll to position [770, 0]
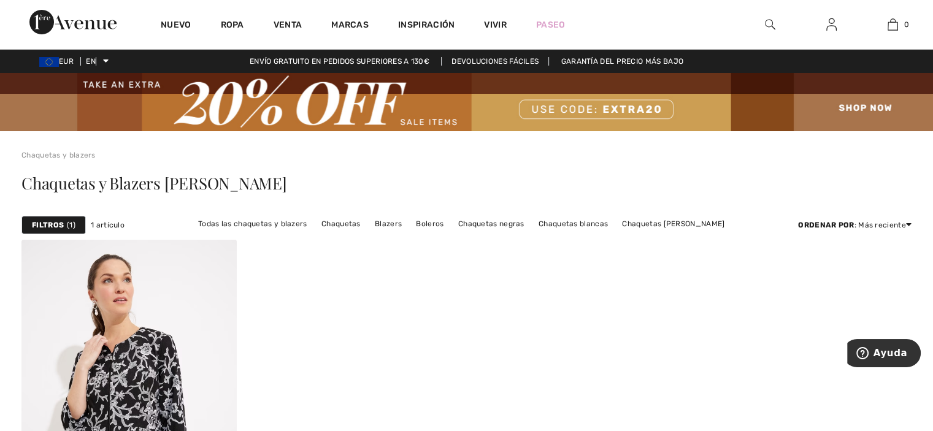
drag, startPoint x: 316, startPoint y: 227, endPoint x: 137, endPoint y: 105, distance: 216.2
click at [137, 105] on img at bounding box center [466, 102] width 933 height 58
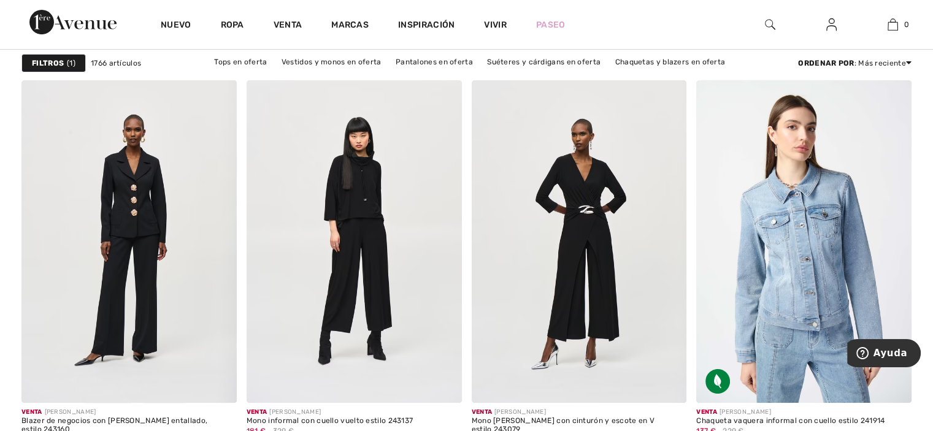
scroll to position [4855, 0]
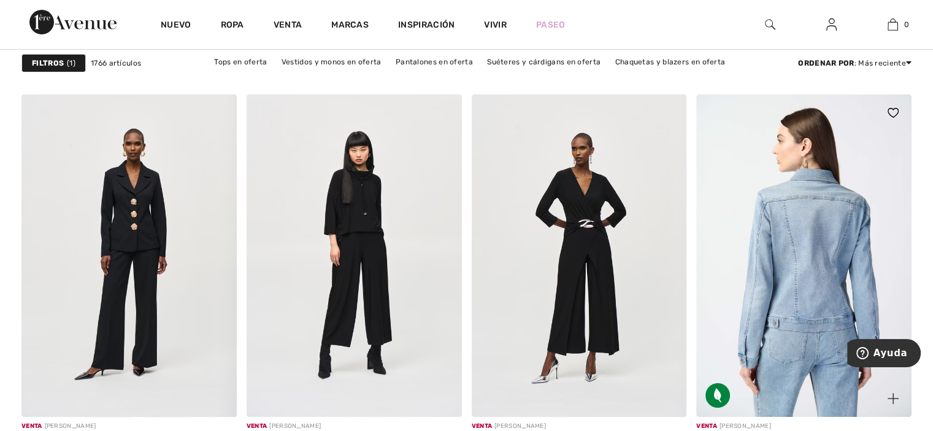
click at [828, 250] on img at bounding box center [803, 255] width 215 height 323
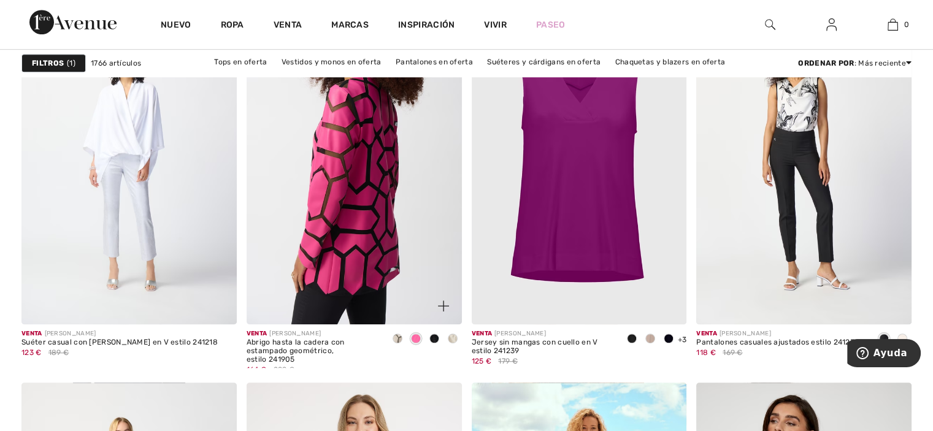
scroll to position [5328, 0]
click at [353, 297] on img at bounding box center [354, 163] width 215 height 323
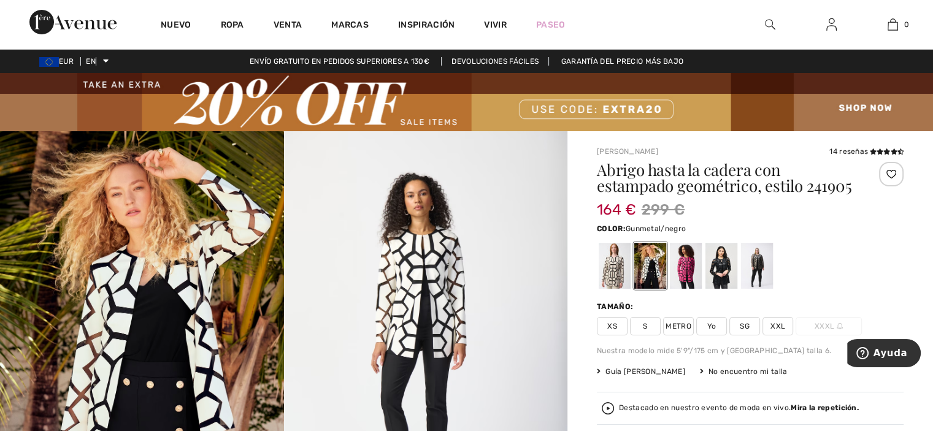
click at [756, 264] on div at bounding box center [757, 266] width 32 height 46
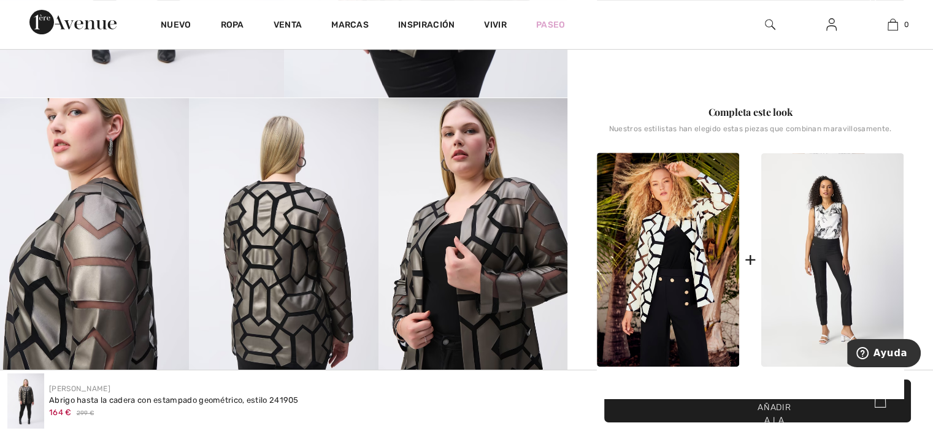
scroll to position [483, 0]
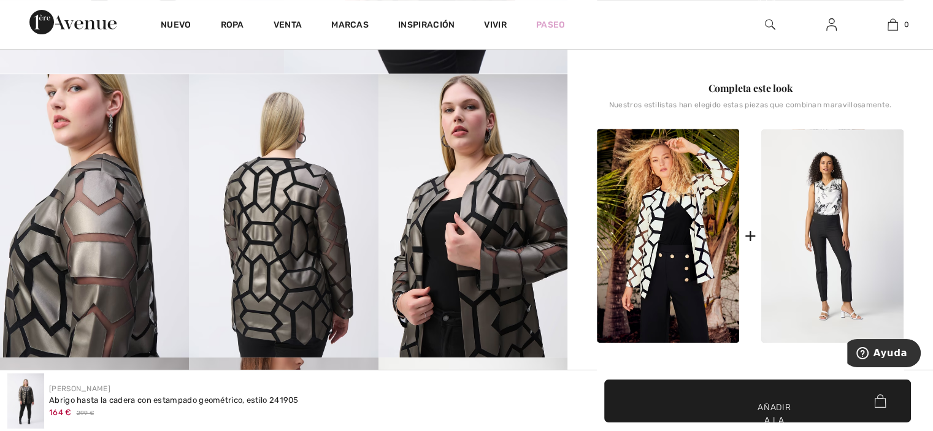
click at [689, 223] on img at bounding box center [668, 236] width 142 height 214
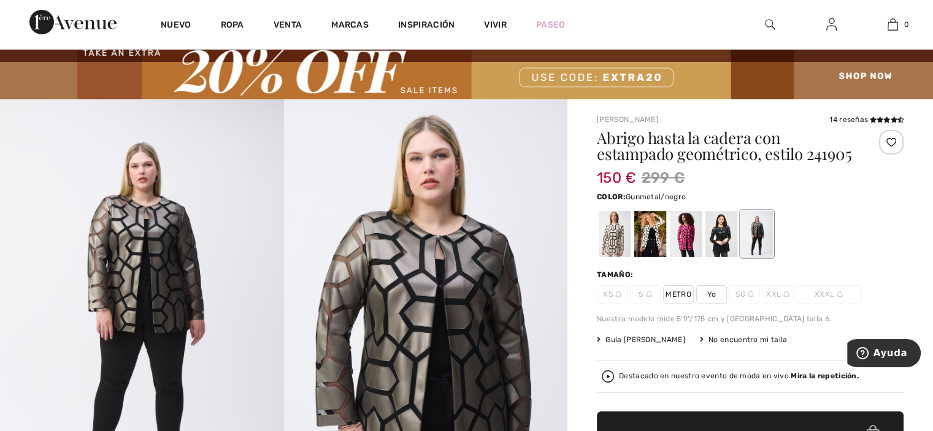
scroll to position [0, 0]
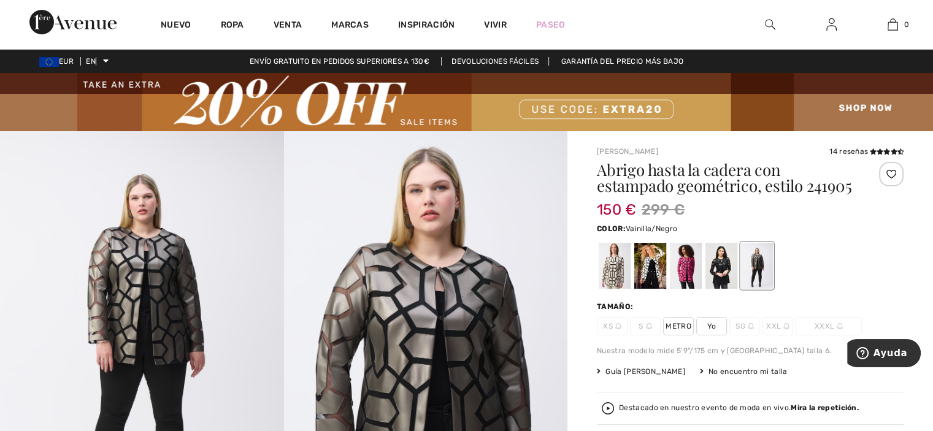
click at [652, 264] on div at bounding box center [650, 266] width 32 height 46
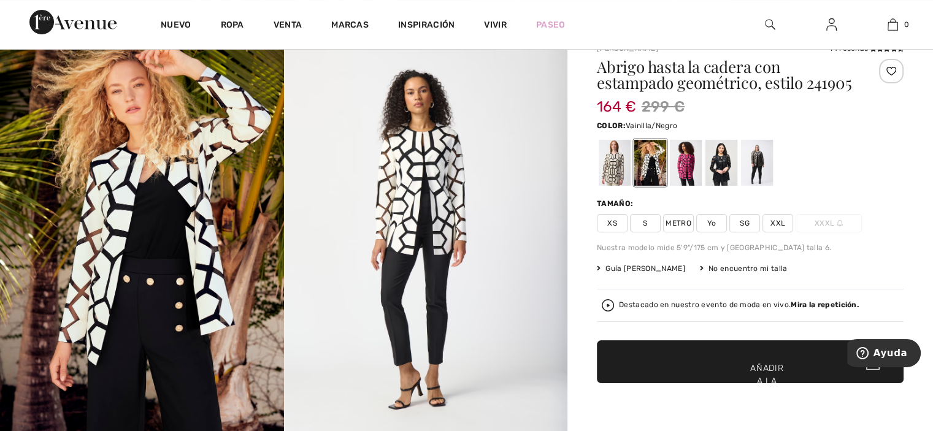
scroll to position [105, 0]
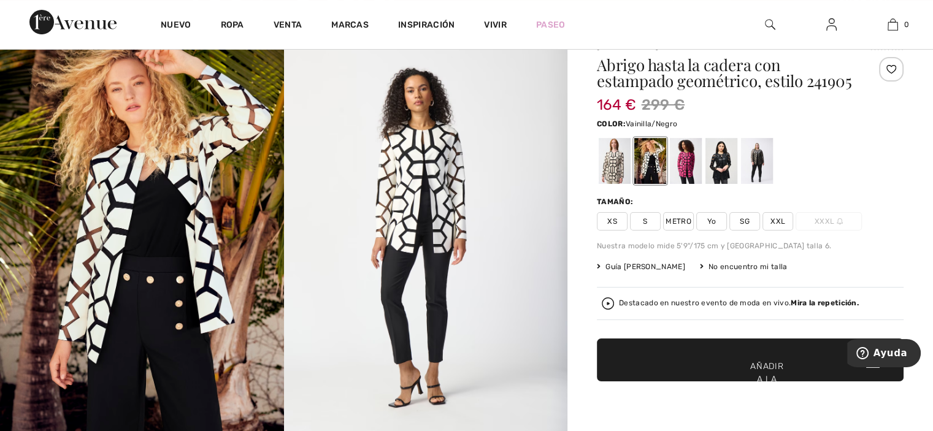
click at [445, 205] on img at bounding box center [426, 238] width 284 height 425
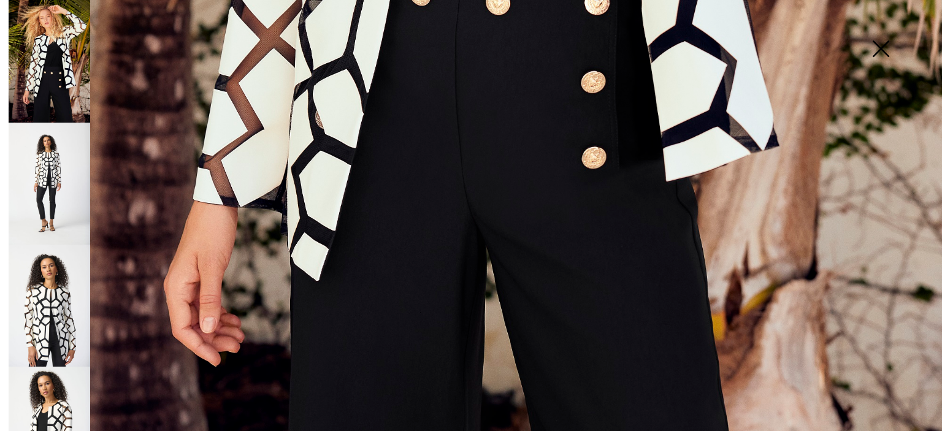
scroll to position [836, 0]
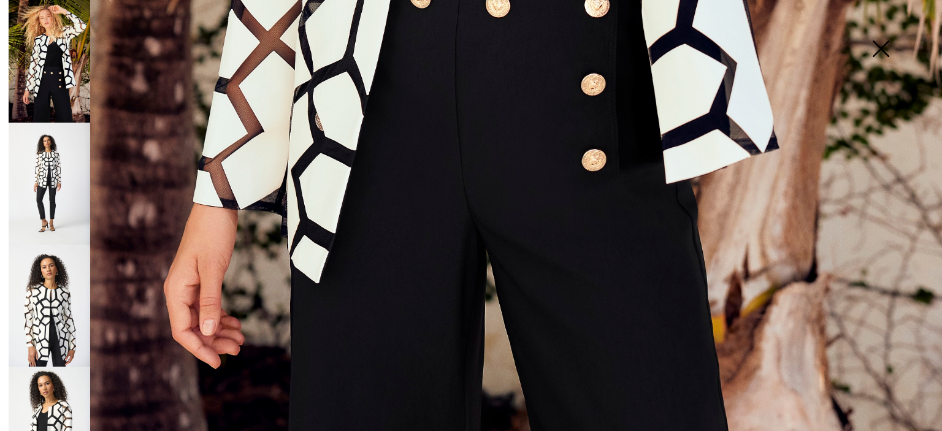
click at [48, 170] on img at bounding box center [50, 184] width 82 height 122
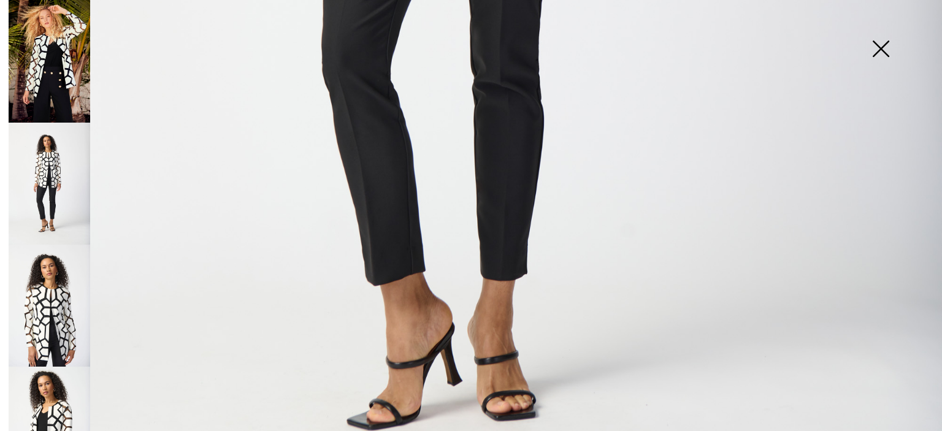
click at [56, 30] on img at bounding box center [50, 61] width 82 height 123
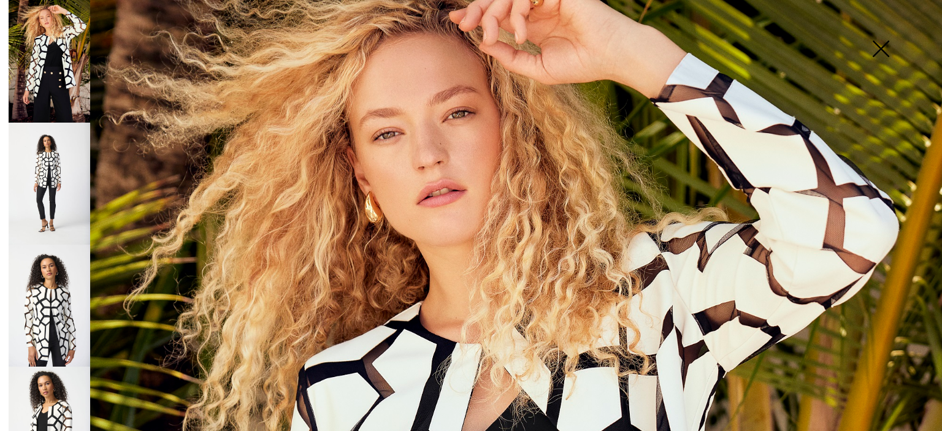
scroll to position [0, 0]
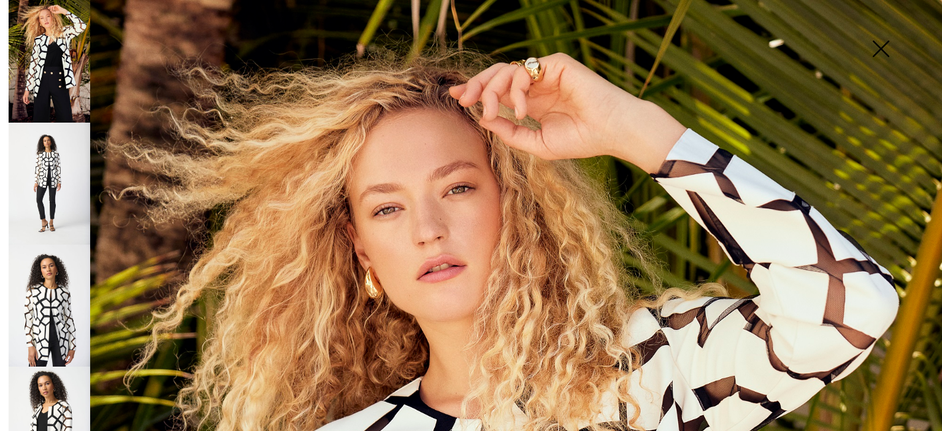
click at [62, 400] on img at bounding box center [50, 428] width 82 height 122
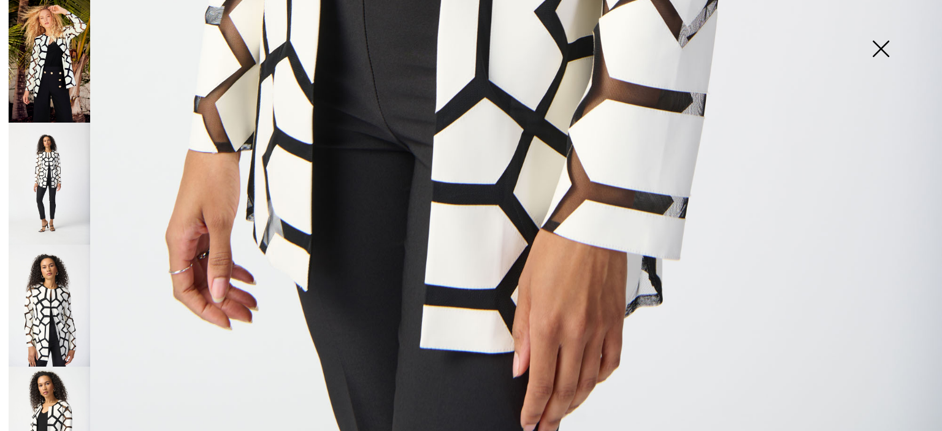
scroll to position [966, 0]
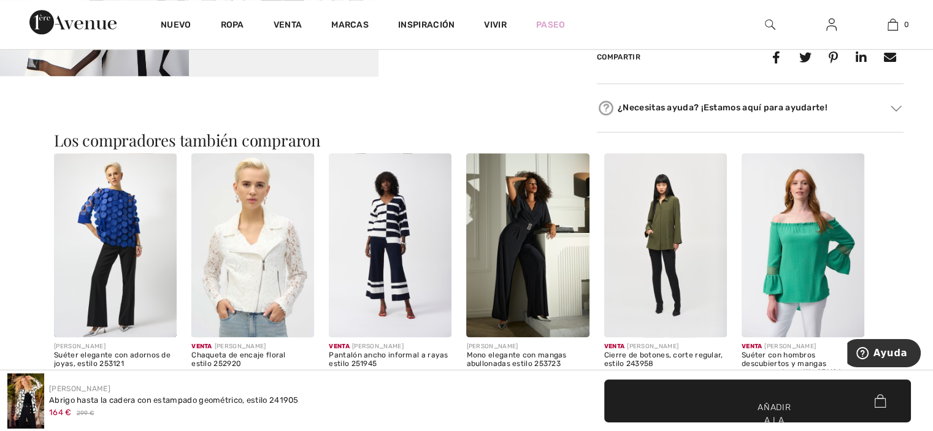
scroll to position [1049, 0]
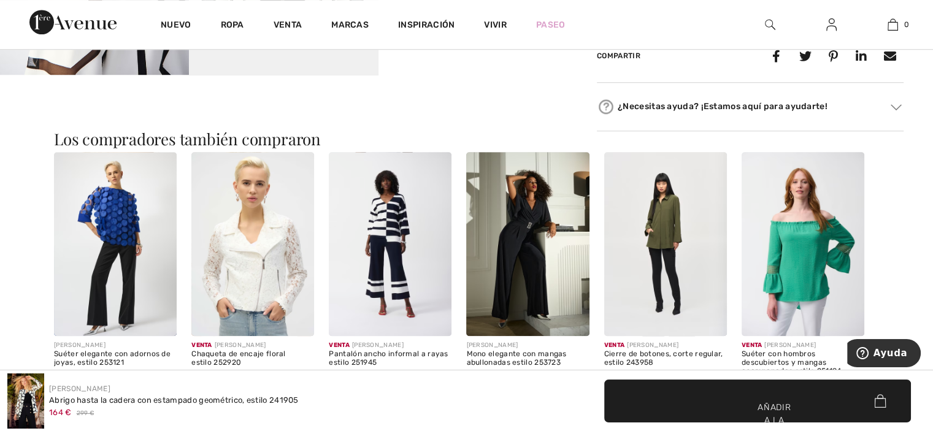
click at [380, 218] on img at bounding box center [390, 244] width 123 height 184
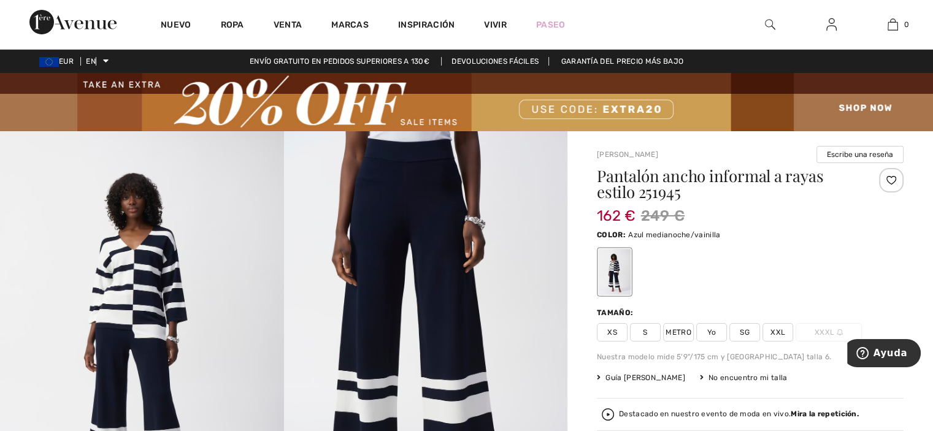
click at [129, 283] on img at bounding box center [142, 343] width 284 height 425
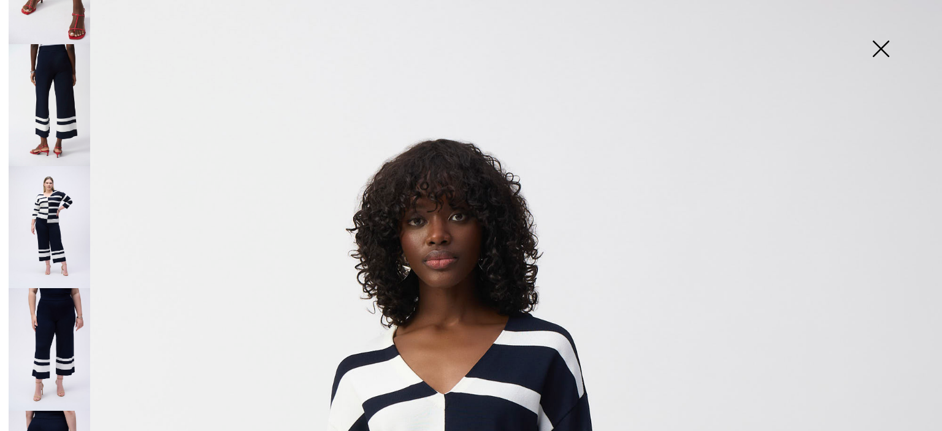
scroll to position [393, 0]
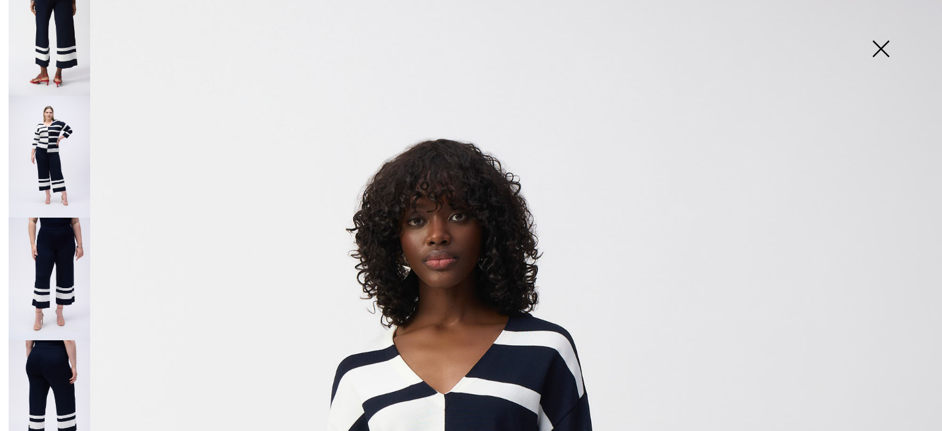
click at [46, 121] on img at bounding box center [50, 157] width 82 height 123
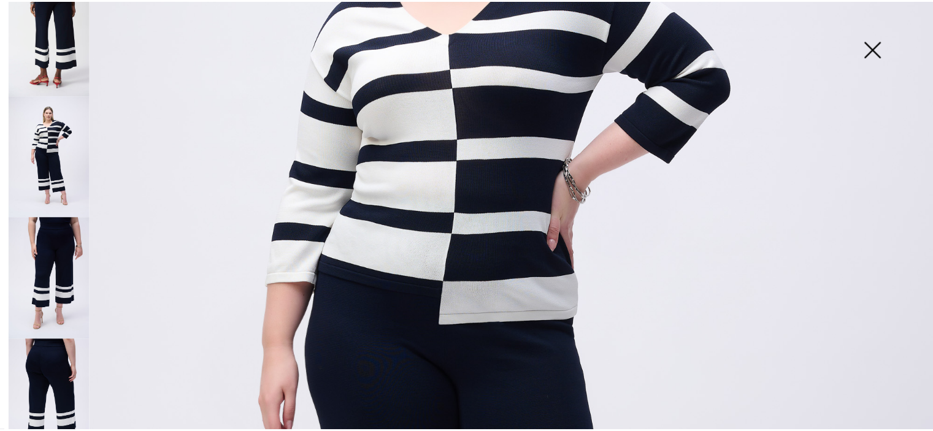
scroll to position [331, 0]
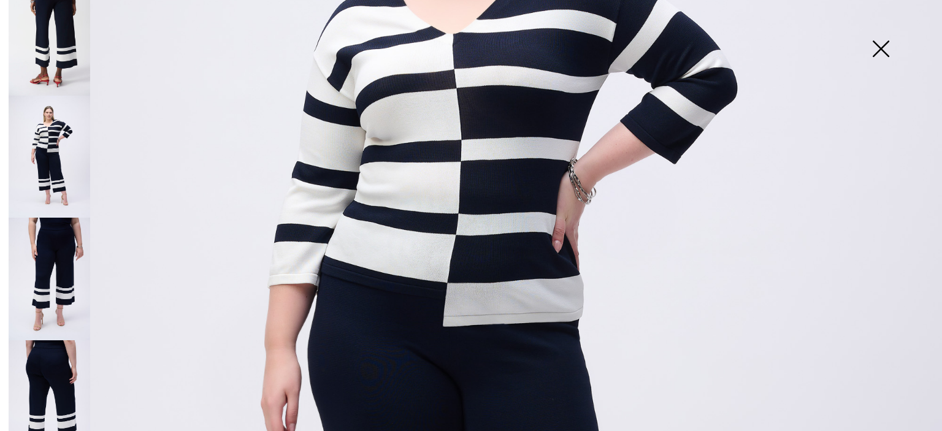
click at [883, 47] on img at bounding box center [880, 49] width 61 height 63
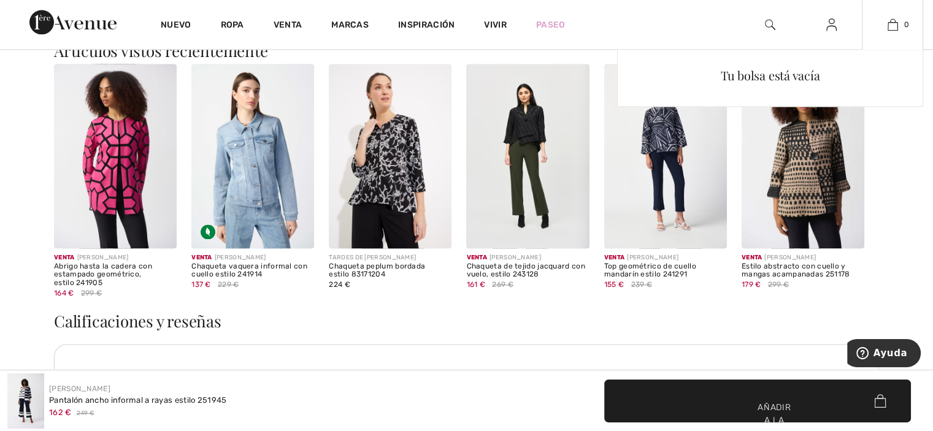
scroll to position [1678, 0]
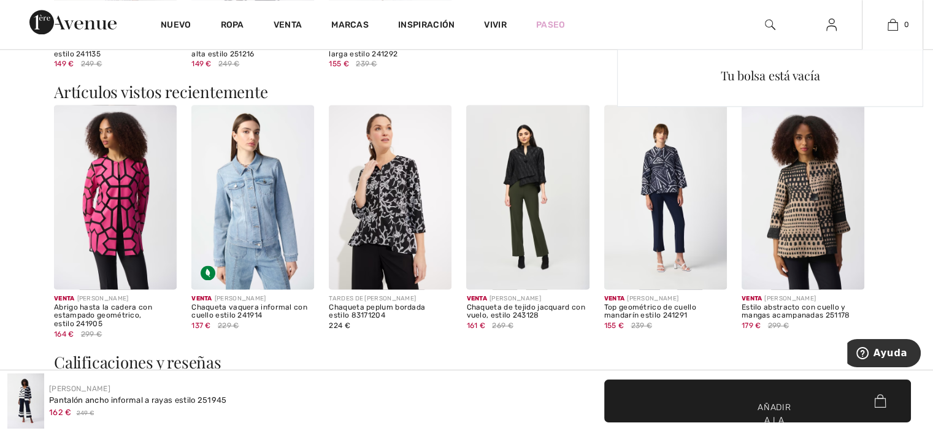
click at [871, 82] on div "Tu bolsa está vacía" at bounding box center [769, 75] width 285 height 32
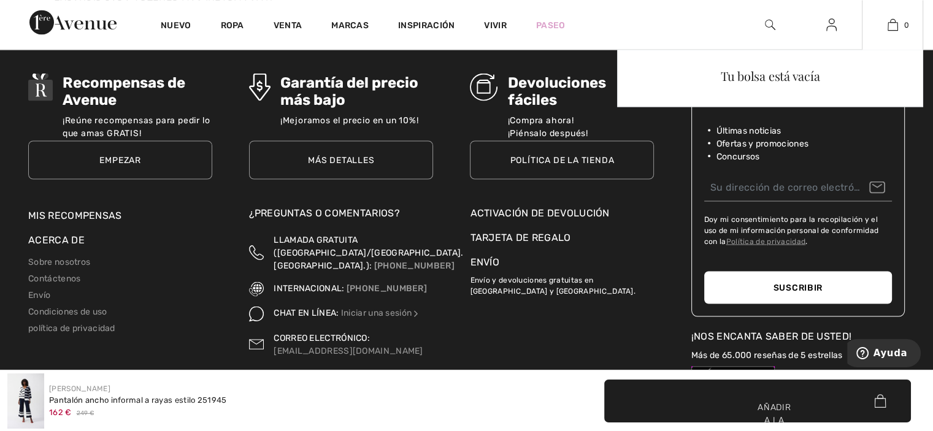
scroll to position [2411, 0]
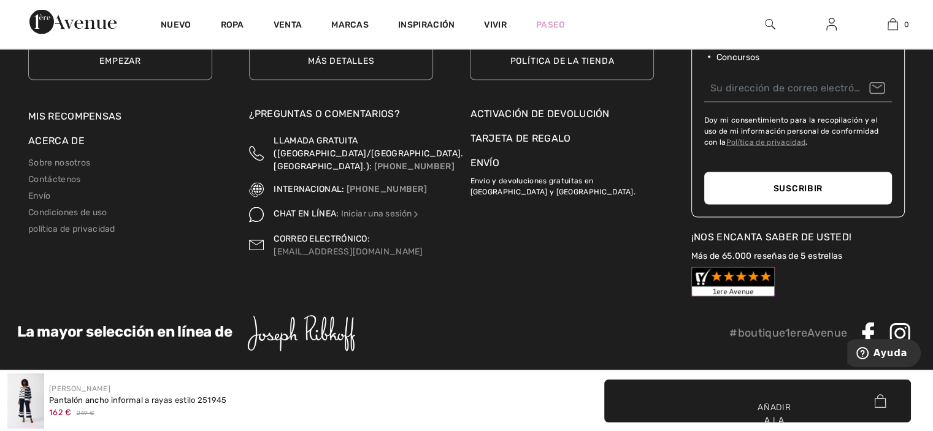
click at [71, 23] on img at bounding box center [72, 22] width 87 height 25
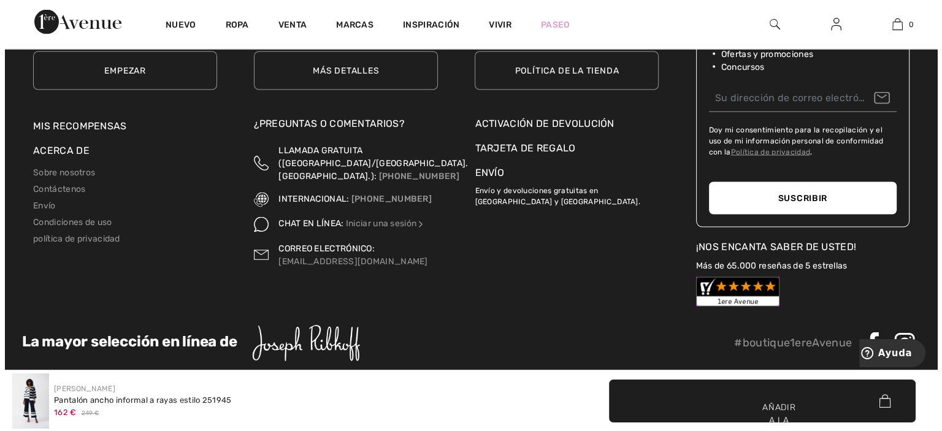
scroll to position [2411, 0]
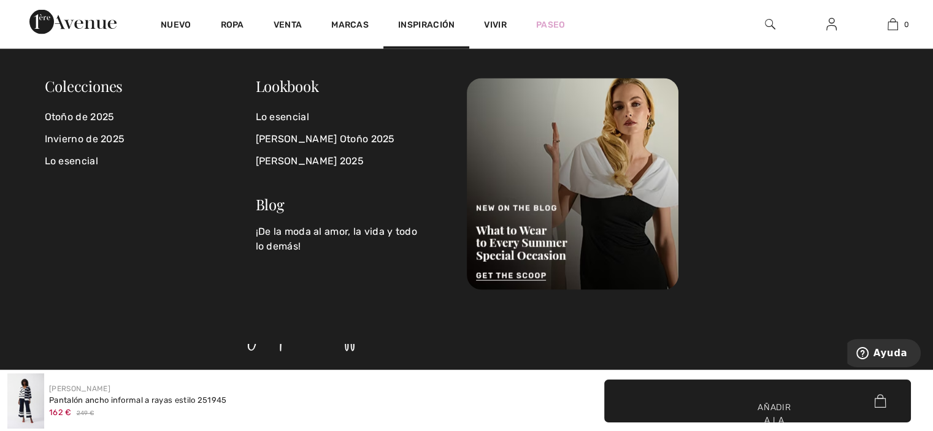
click at [770, 20] on img at bounding box center [770, 24] width 10 height 15
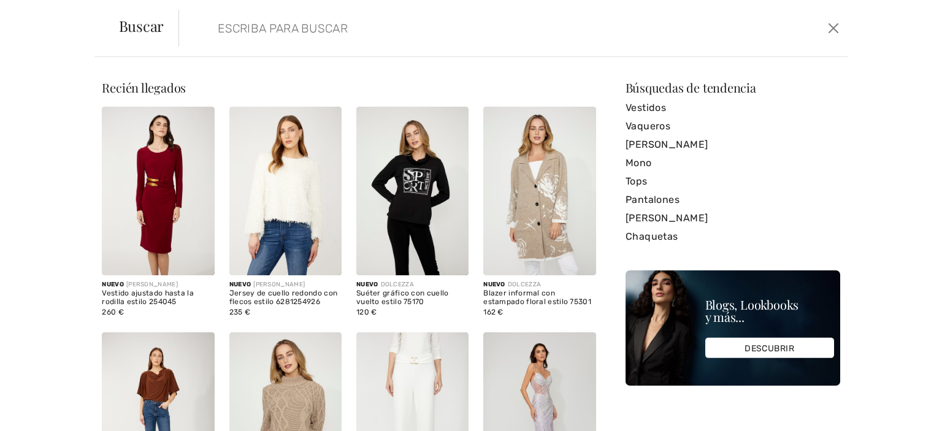
drag, startPoint x: 770, startPoint y: 20, endPoint x: 287, endPoint y: -47, distance: 487.3
click at [262, 34] on input "search" at bounding box center [440, 28] width 462 height 37
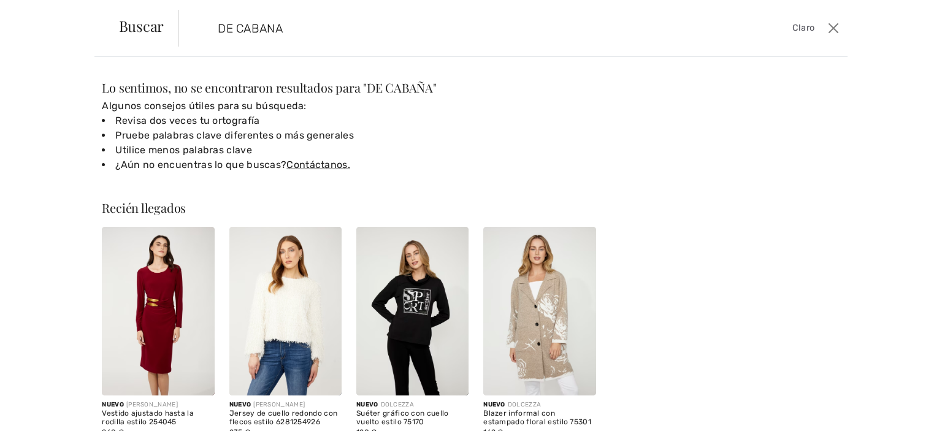
type input "DE CABANA"
click at [803, 24] on font "Claro" at bounding box center [803, 28] width 23 height 10
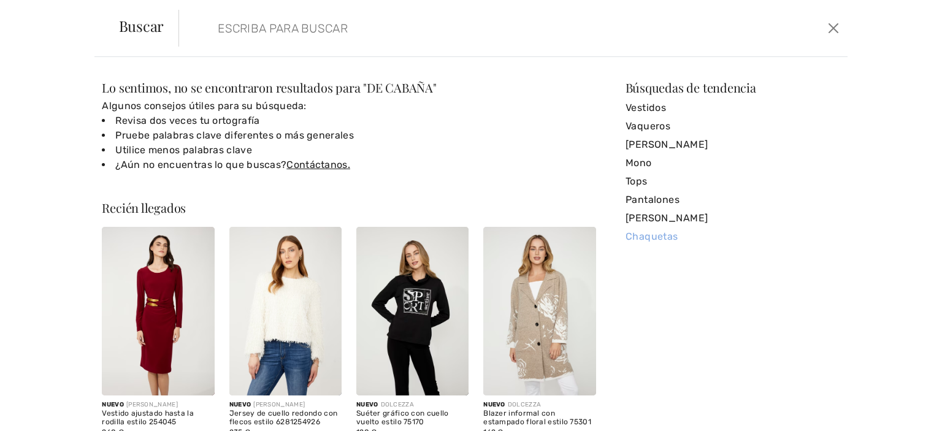
click at [648, 235] on font "Chaquetas" at bounding box center [652, 237] width 53 height 12
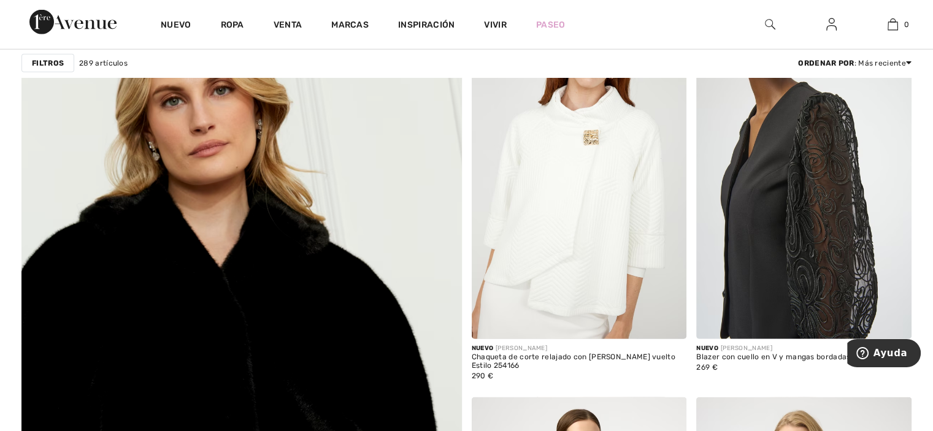
scroll to position [3206, 0]
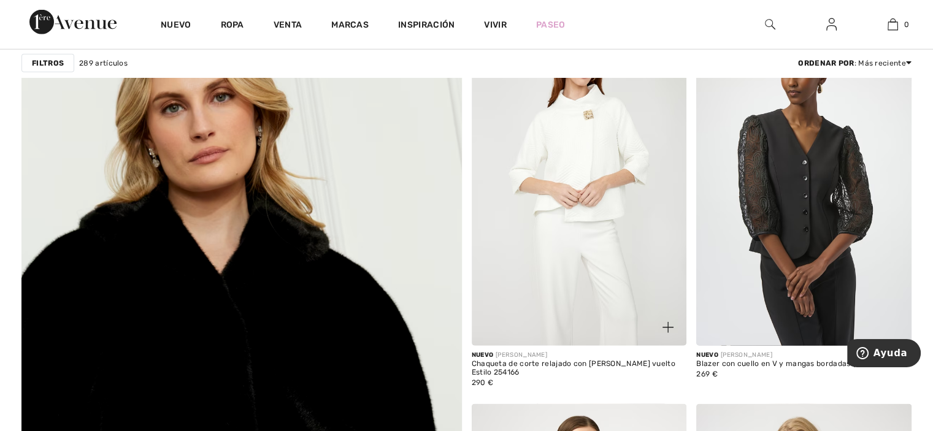
click at [584, 228] on img at bounding box center [579, 184] width 215 height 323
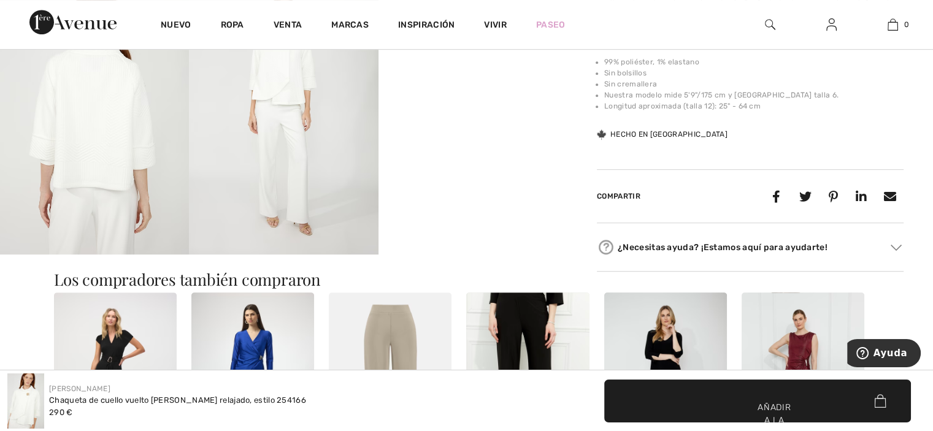
scroll to position [549, 0]
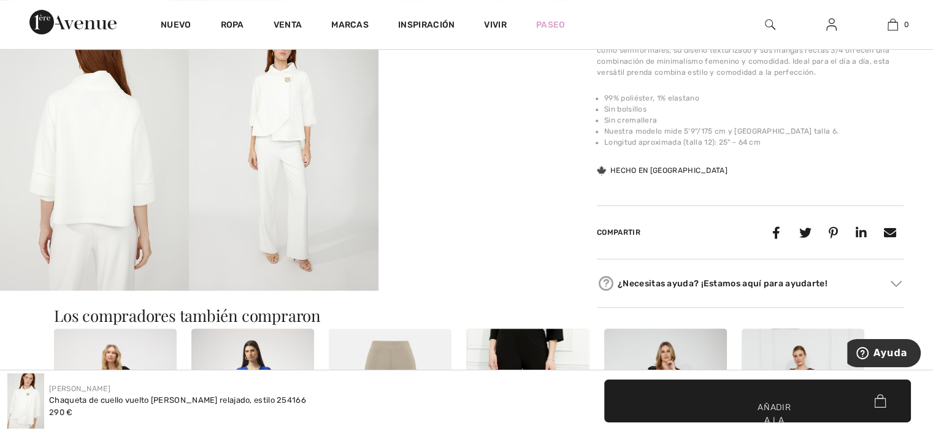
click at [277, 110] on img at bounding box center [283, 148] width 189 height 283
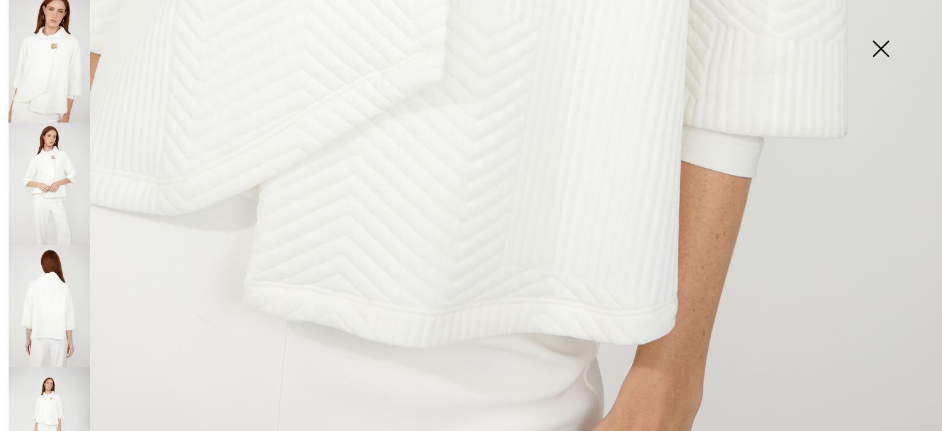
scroll to position [967, 0]
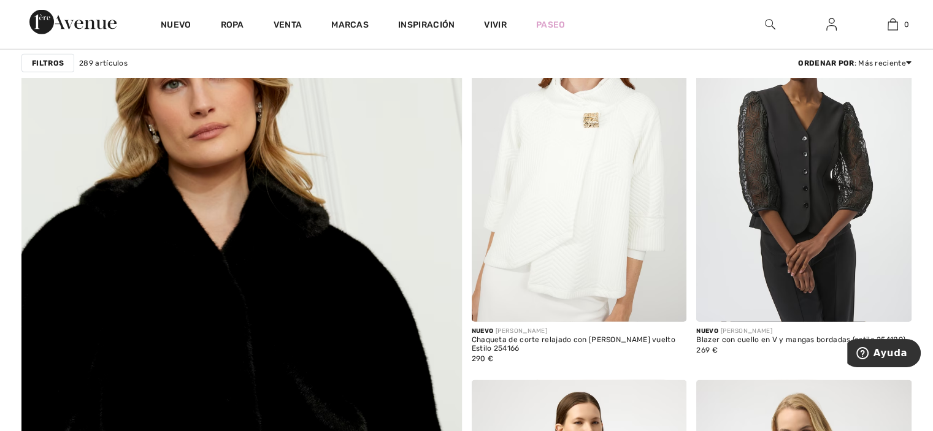
scroll to position [3229, 0]
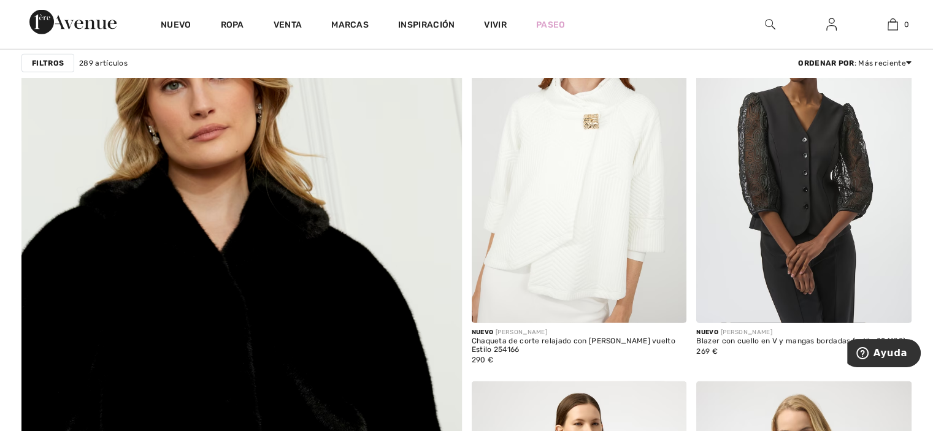
click at [527, 235] on img at bounding box center [579, 162] width 215 height 323
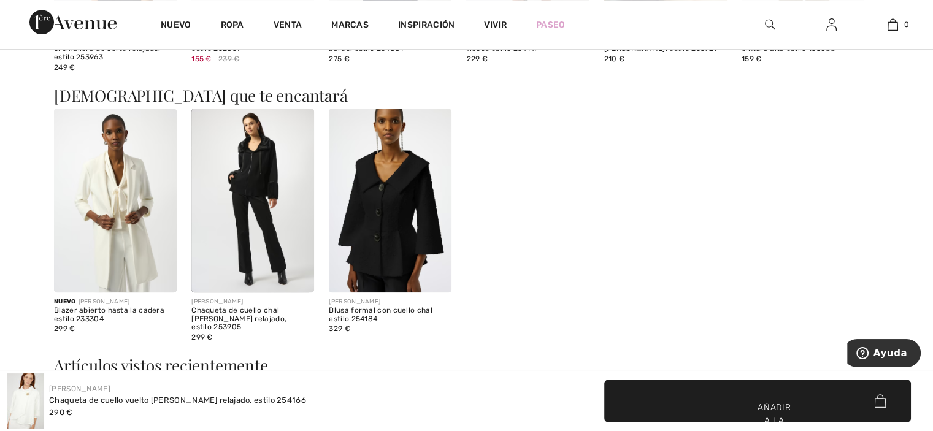
scroll to position [1045, 0]
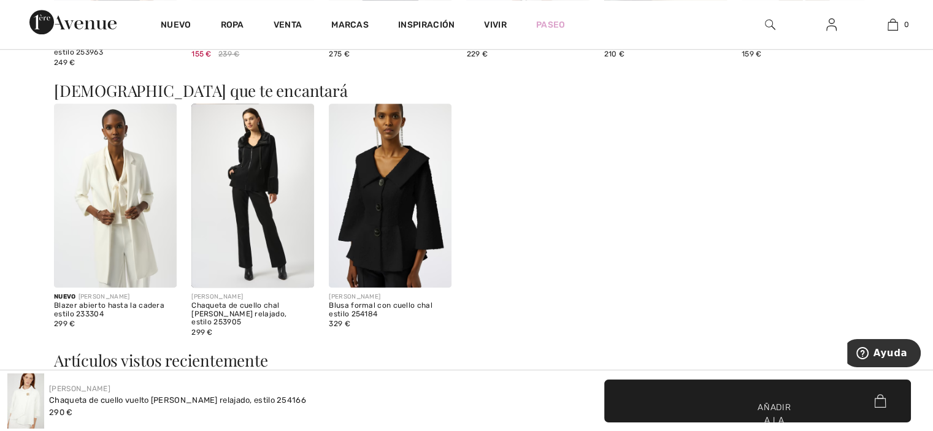
click at [137, 170] on img at bounding box center [115, 196] width 123 height 184
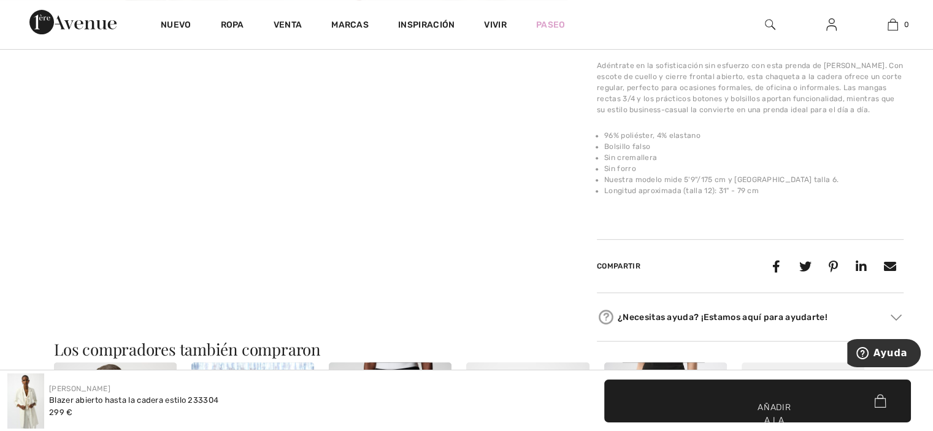
scroll to position [527, 0]
click at [137, 124] on video "Su navegador no soporta la etiqueta de vídeo." at bounding box center [94, 76] width 189 height 94
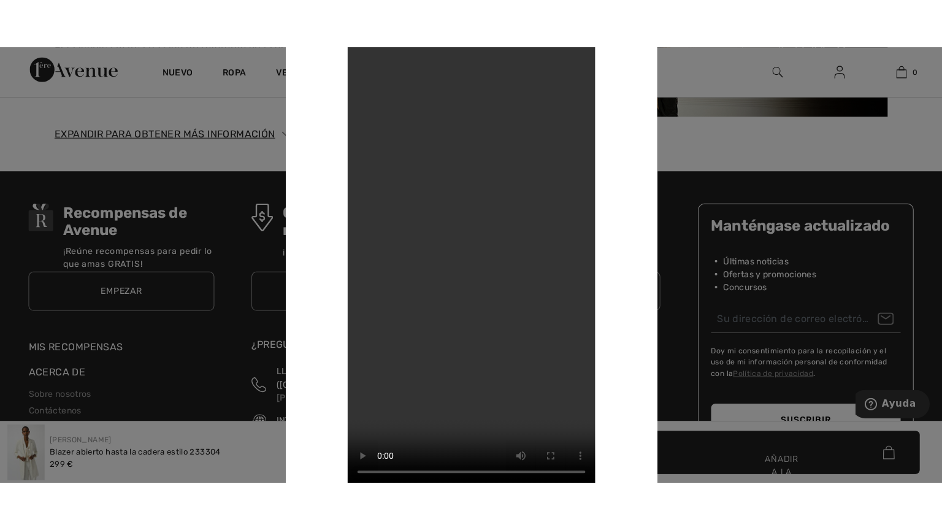
scroll to position [2416, 0]
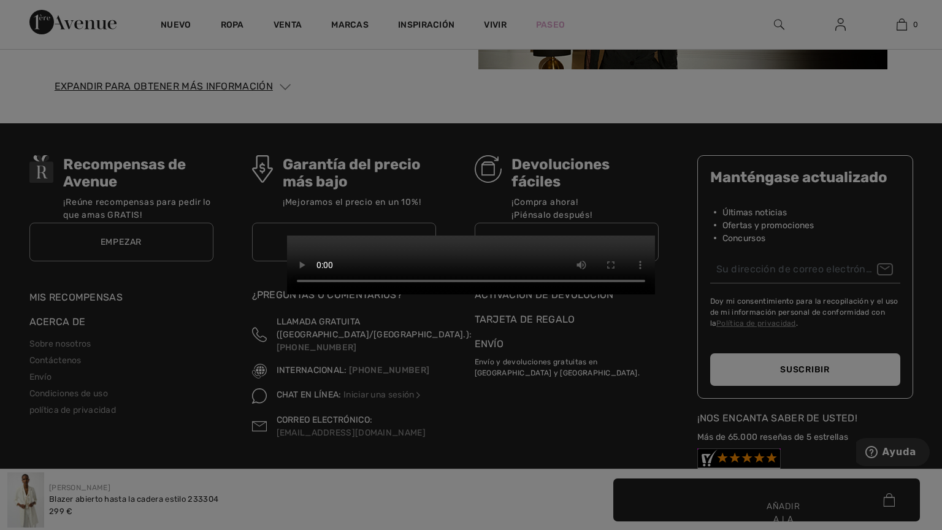
click at [655, 294] on video "Su navegador no soporta la etiqueta de vídeo." at bounding box center [471, 264] width 368 height 59
click at [655, 235] on video "Su navegador no soporta la etiqueta de vídeo." at bounding box center [471, 264] width 368 height 59
click at [300, 235] on video "Su navegador no soporta la etiqueta de vídeo." at bounding box center [471, 264] width 368 height 59
drag, startPoint x: 306, startPoint y: 169, endPoint x: 326, endPoint y: 148, distance: 29.5
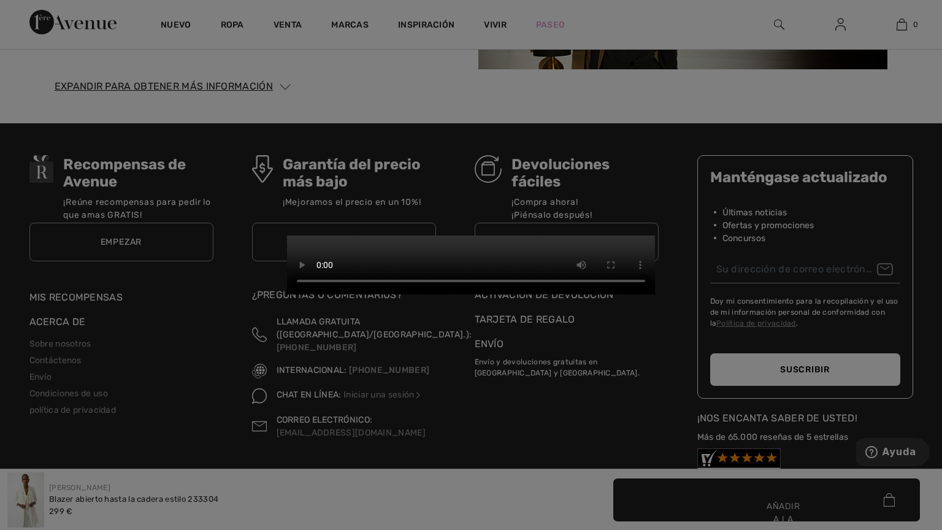
click at [326, 235] on video "Su navegador no soporta la etiqueta de vídeo." at bounding box center [471, 264] width 368 height 59
click at [287, 235] on video "Su navegador no soporta la etiqueta de vídeo." at bounding box center [471, 264] width 368 height 59
drag, startPoint x: 45, startPoint y: 45, endPoint x: 526, endPoint y: 104, distance: 484.4
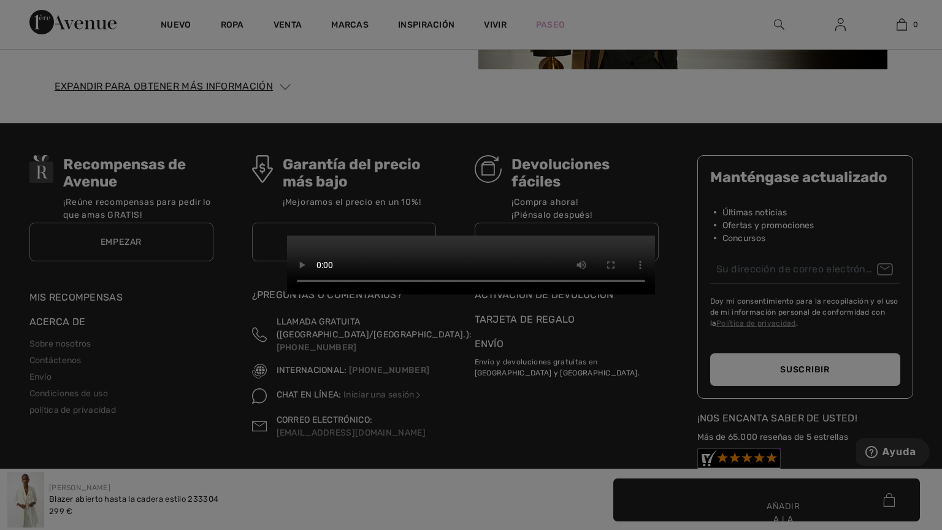
click at [526, 235] on video "Su navegador no soporta la etiqueta de vídeo." at bounding box center [471, 264] width 368 height 59
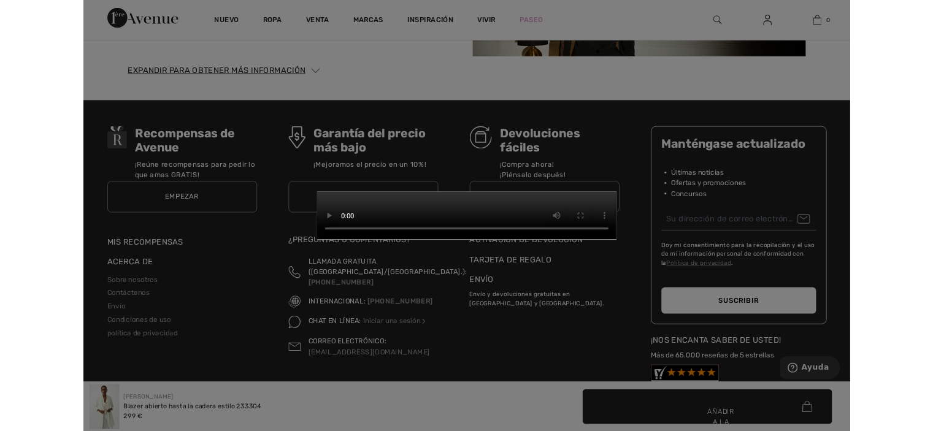
scroll to position [2406, 0]
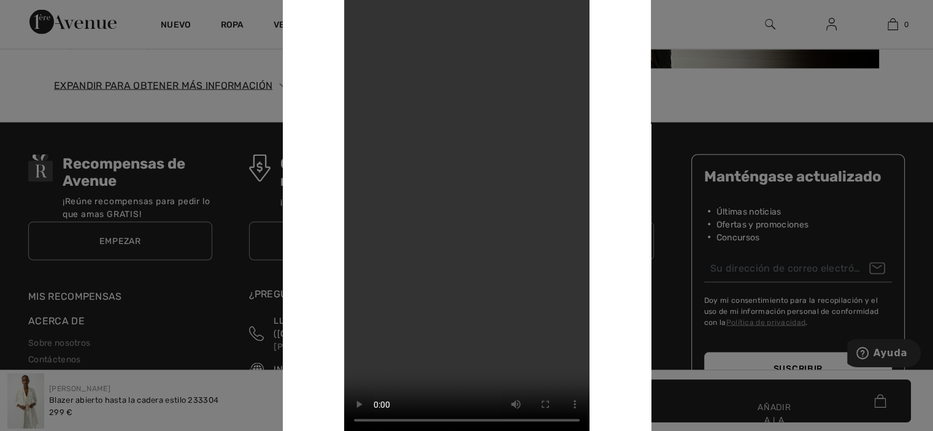
click at [127, 226] on div at bounding box center [466, 215] width 933 height 431
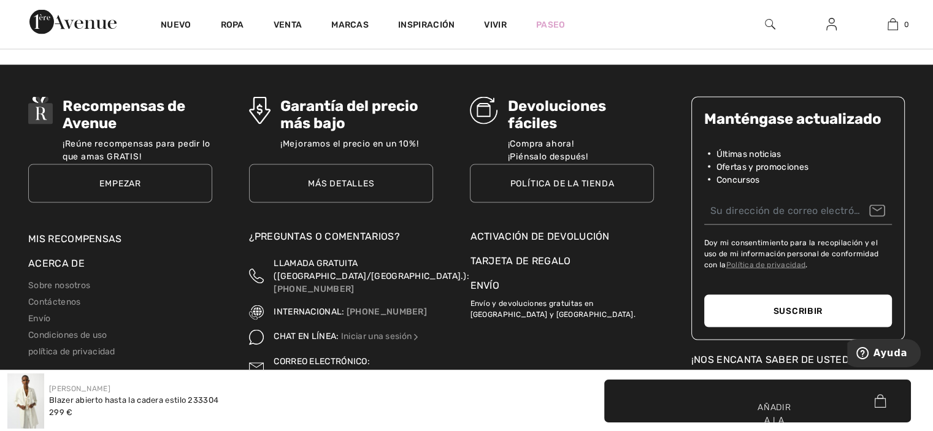
scroll to position [2465, 0]
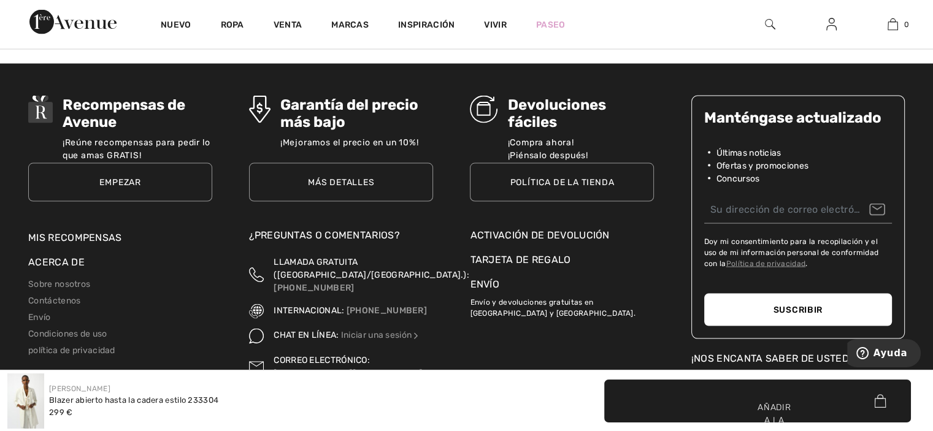
click at [108, 232] on font "Mis recompensas" at bounding box center [75, 238] width 94 height 12
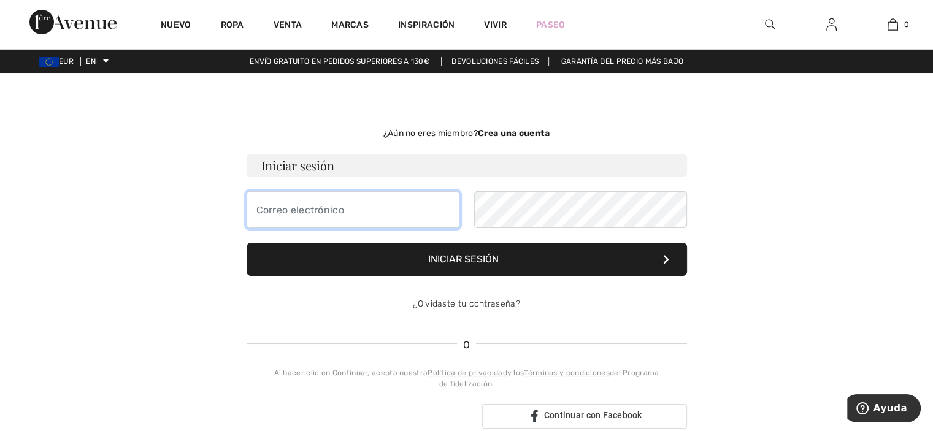
click at [337, 215] on input "email" at bounding box center [353, 209] width 213 height 37
click at [339, 225] on input "email" at bounding box center [353, 209] width 213 height 37
click at [342, 228] on form "Iniciar sesión Iniciar sesión ¿Olvidaste tu contraseña?" at bounding box center [467, 239] width 440 height 168
click at [321, 209] on input "email" at bounding box center [353, 209] width 213 height 37
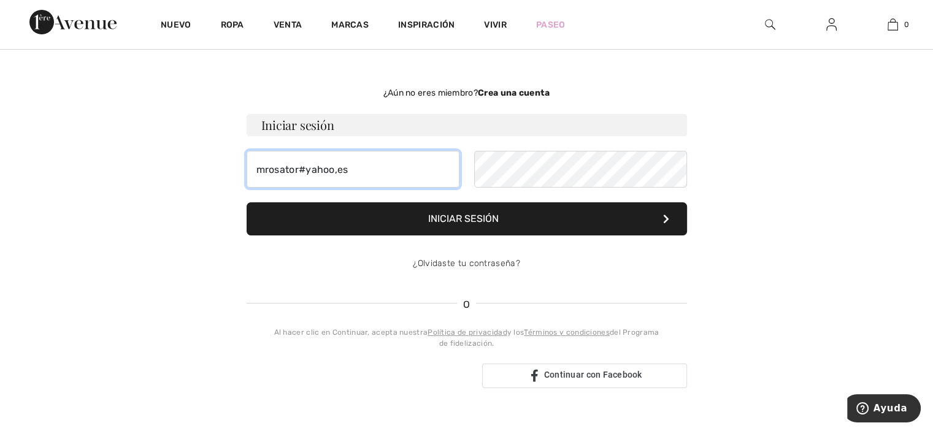
scroll to position [39, 0]
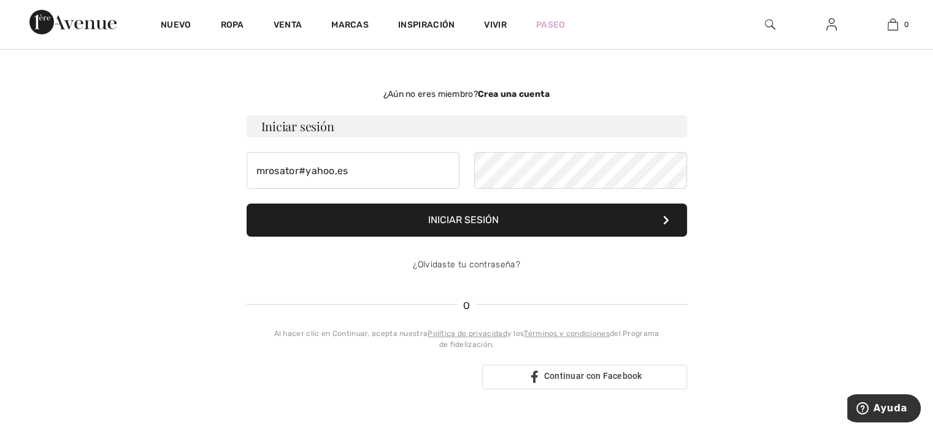
click at [527, 211] on button "Iniciar sesión" at bounding box center [467, 220] width 440 height 33
click at [304, 169] on input "mrosator#yahoo,es" at bounding box center [353, 170] width 213 height 37
click at [303, 166] on input "mrosator@yahoo,es" at bounding box center [353, 170] width 213 height 37
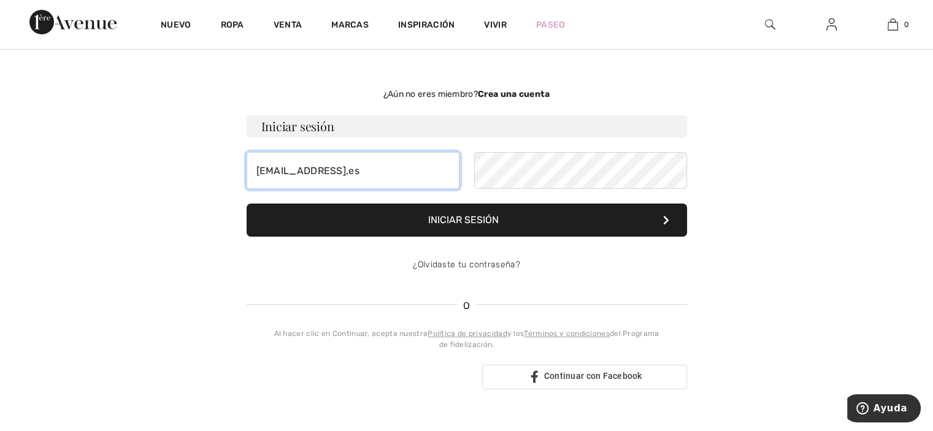
click at [303, 166] on input "mrosator@yahoo,es" at bounding box center [353, 170] width 213 height 37
type input "mrosator@yahoo,es"
click at [461, 208] on button "Iniciar sesión" at bounding box center [467, 220] width 440 height 33
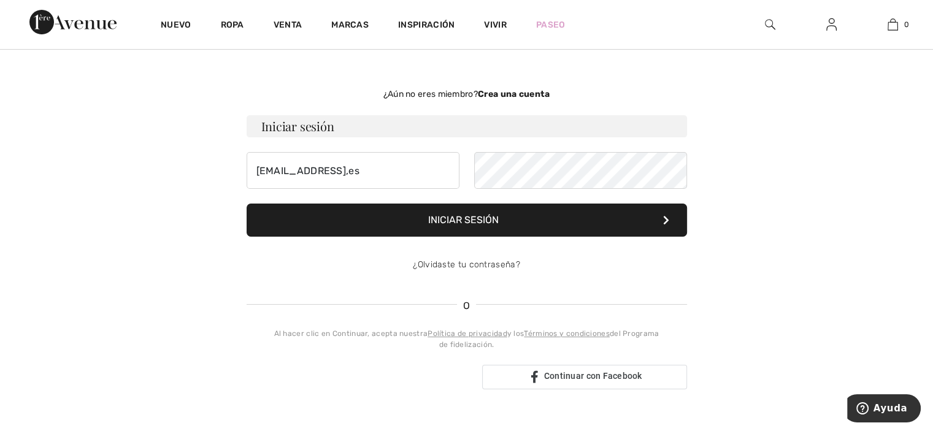
click at [446, 204] on button "Iniciar sesión" at bounding box center [467, 220] width 440 height 33
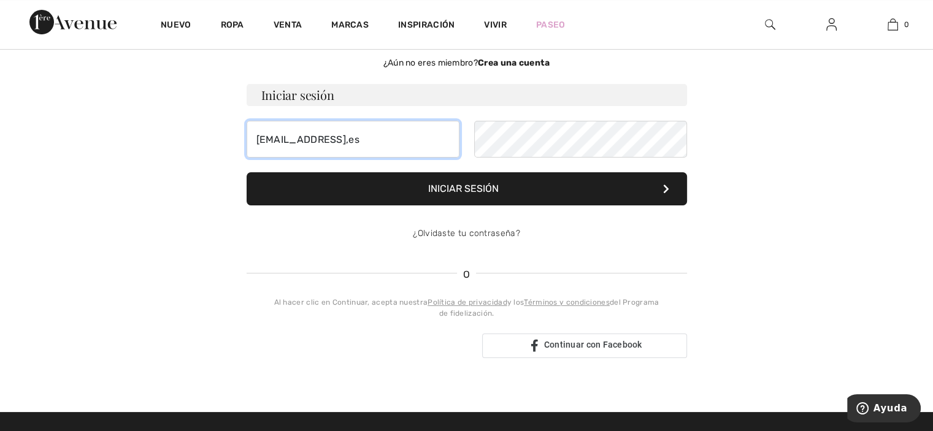
scroll to position [69, 0]
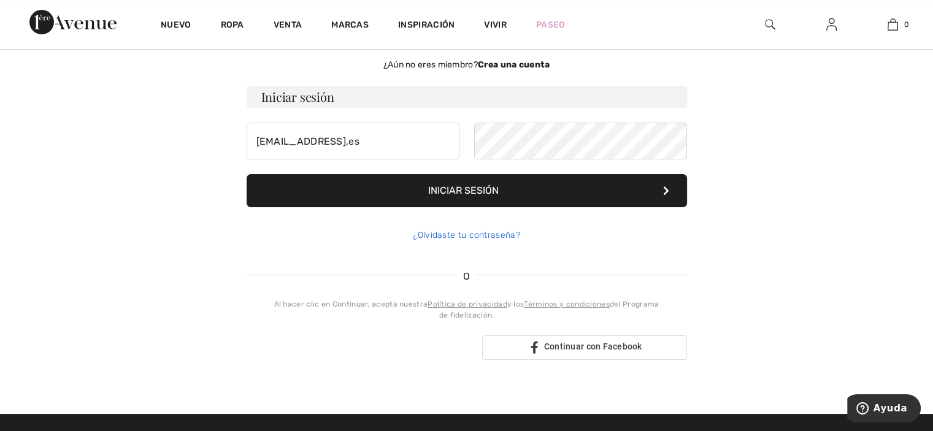
click at [442, 234] on font "¿Olvidaste tu contraseña?" at bounding box center [466, 235] width 107 height 10
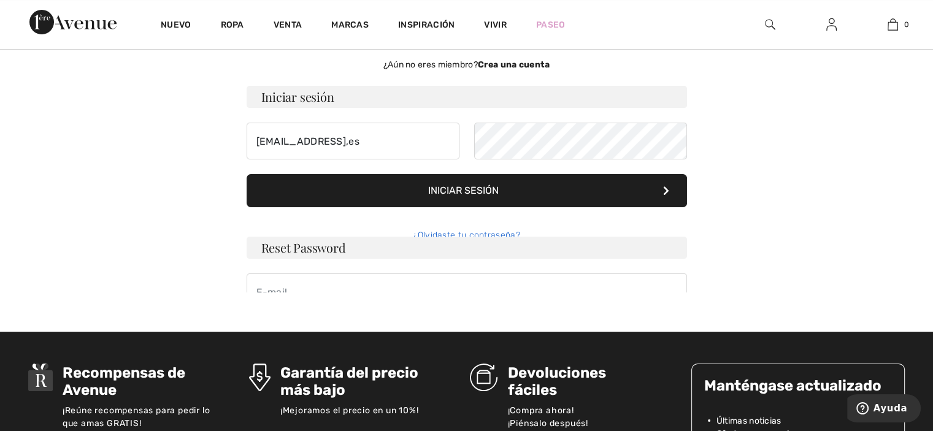
scroll to position [54, 0]
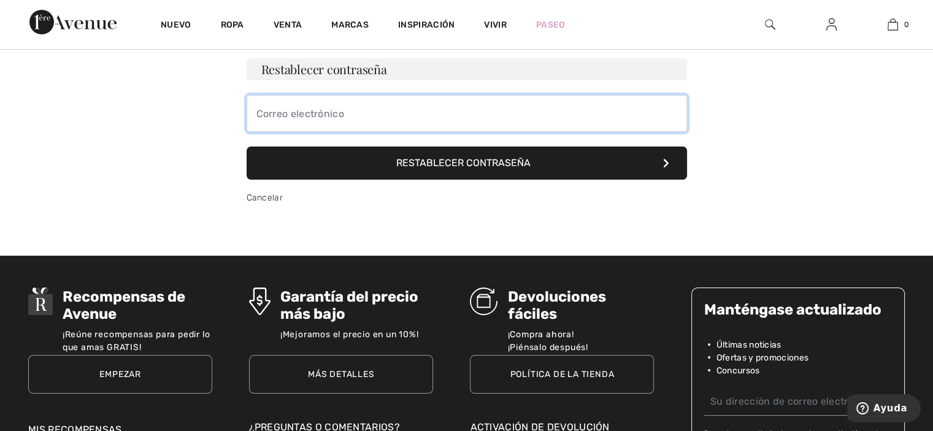
click at [312, 126] on input "email" at bounding box center [467, 113] width 440 height 37
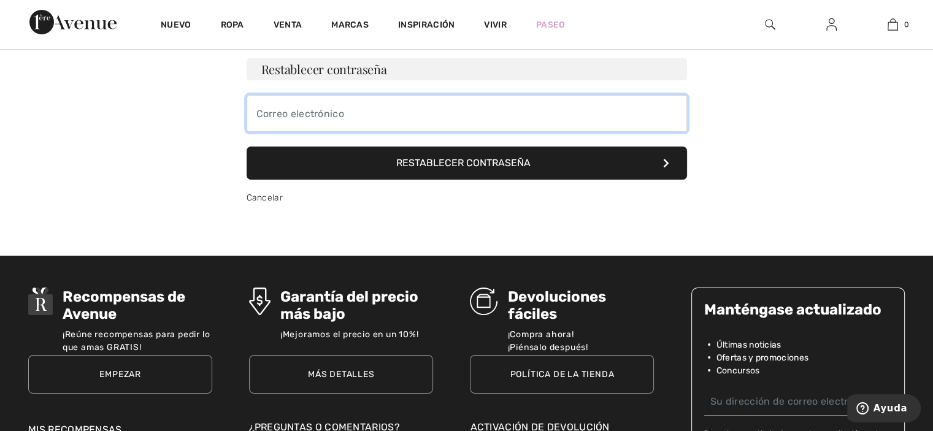
click at [402, 107] on input "email" at bounding box center [467, 113] width 440 height 37
type input "mrosator@yahoo,es"
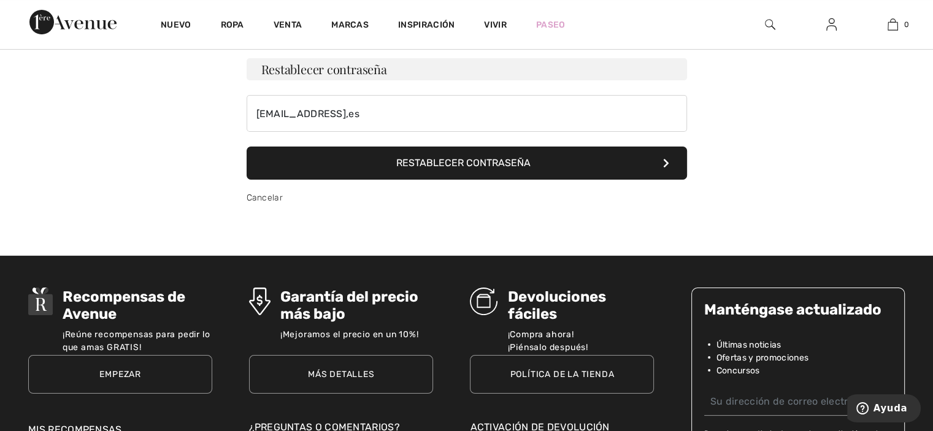
click at [399, 134] on form "Restablecer contraseña mrosator@yahoo,es Restablecer contraseña Cancelar" at bounding box center [467, 137] width 440 height 158
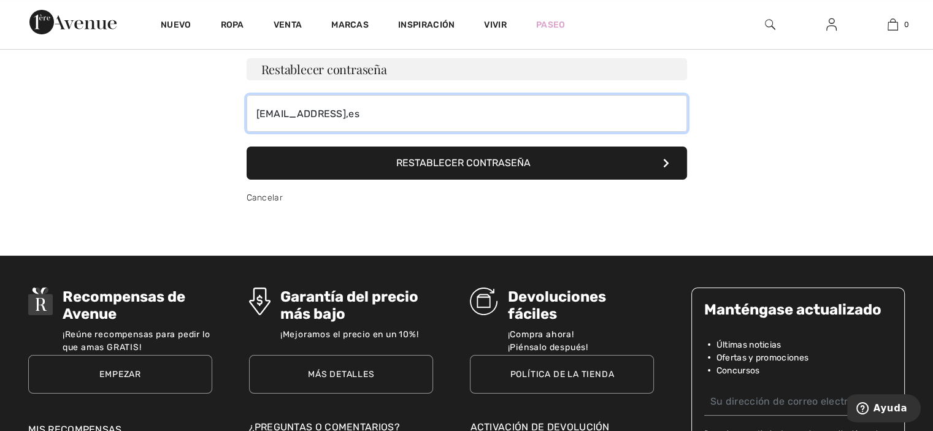
click at [565, 109] on input "mrosator@yahoo,es" at bounding box center [467, 113] width 440 height 37
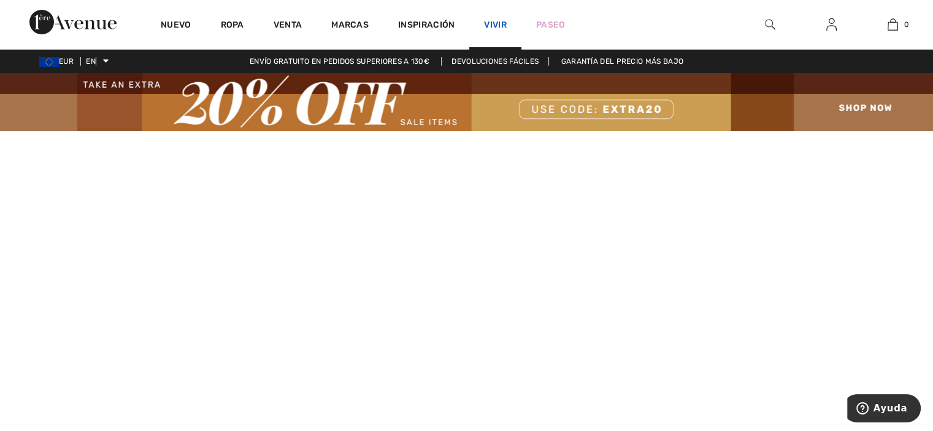
click at [489, 21] on font "Vivir" at bounding box center [495, 25] width 23 height 10
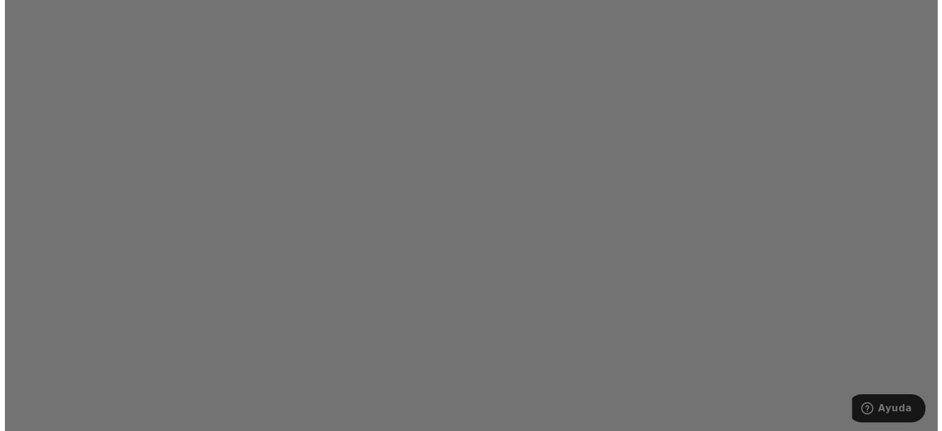
scroll to position [3779, 0]
